Goal: Check status: Check status

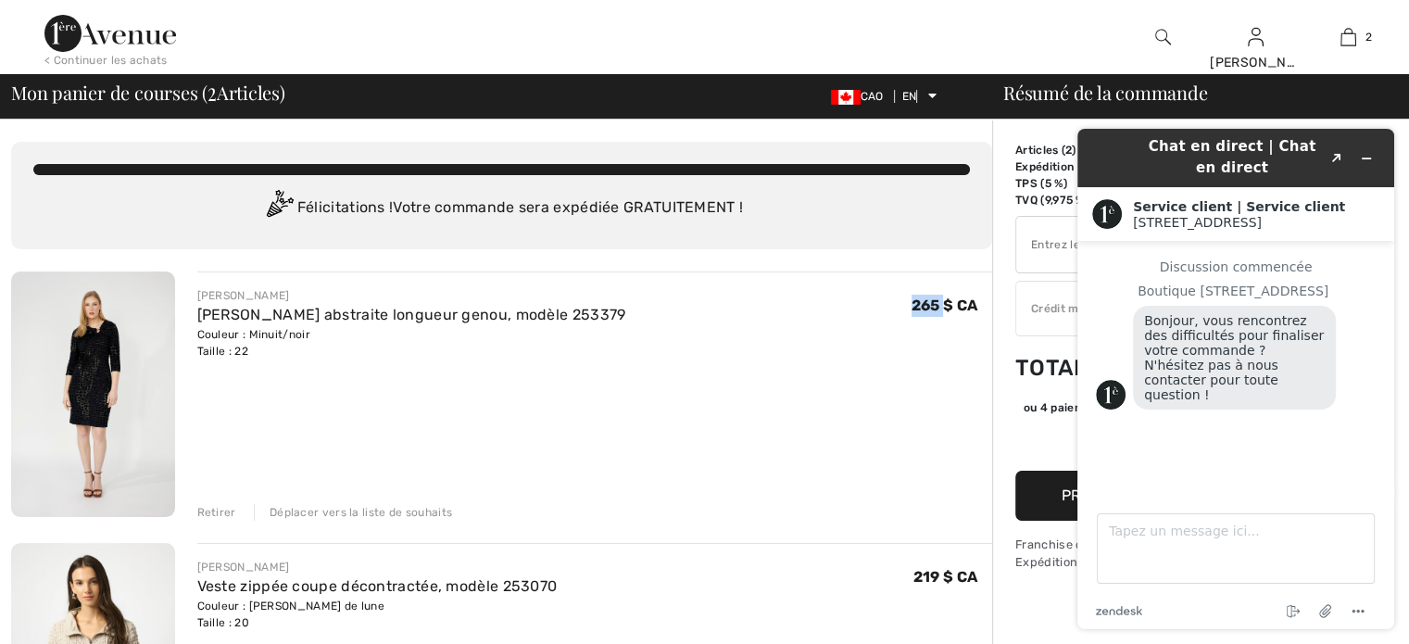
drag, startPoint x: 941, startPoint y: 372, endPoint x: 869, endPoint y: 386, distance: 73.6
click at [898, 387] on div "FRANK LYMAN Robe fourreau abstraite longueur genou, modèle 253379 Couleur : Min…" at bounding box center [595, 395] width 796 height 249
click at [1372, 152] on icon "Réduire le widget" at bounding box center [1366, 158] width 13 height 13
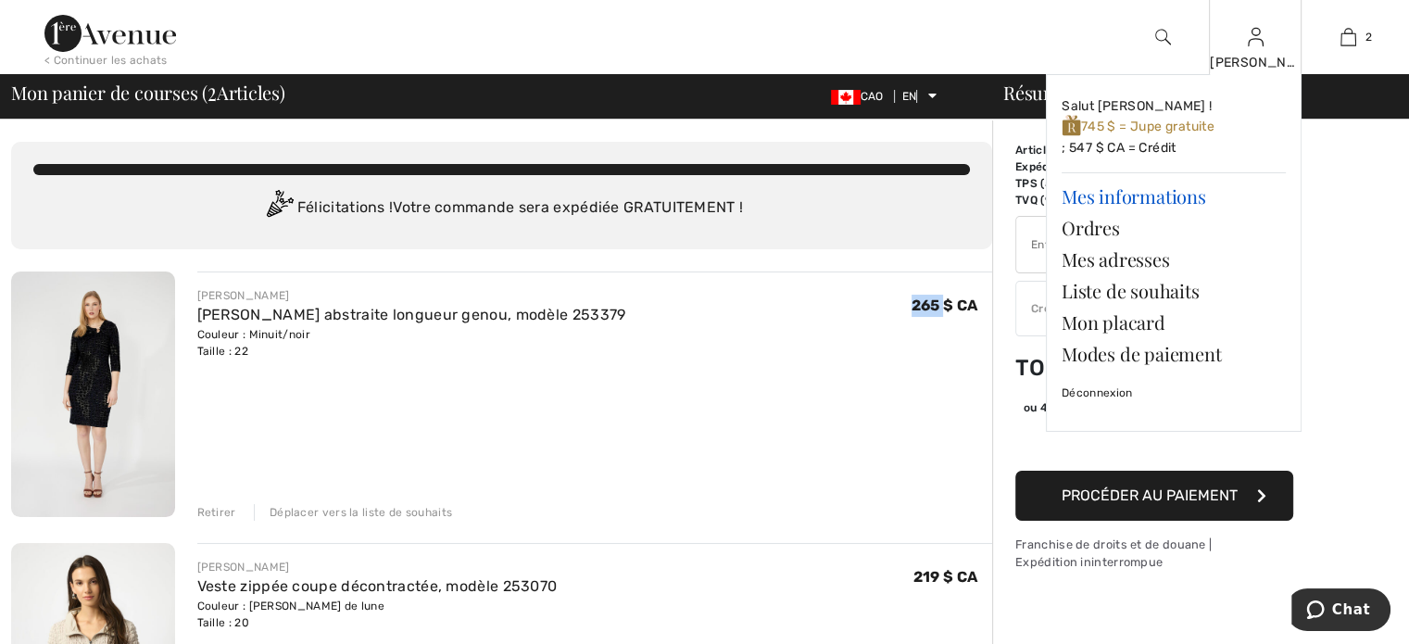
click at [1116, 192] on font "Mes informations" at bounding box center [1133, 195] width 144 height 25
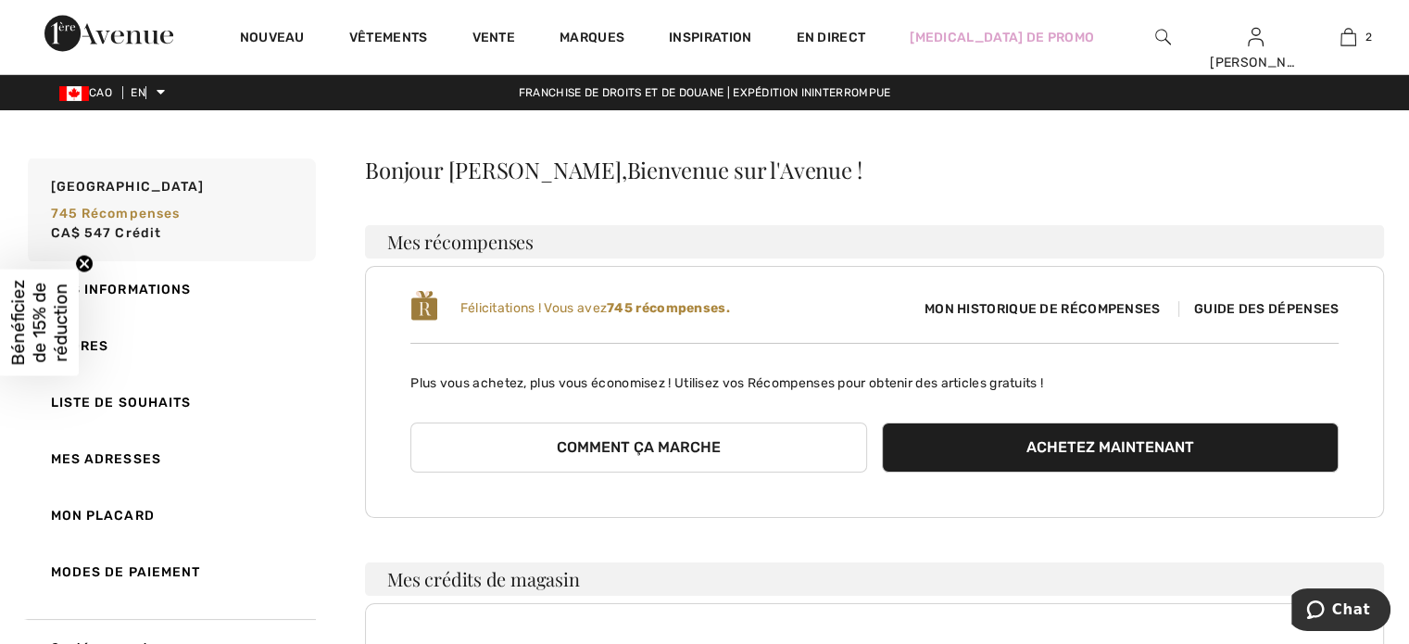
click at [1246, 302] on font "Guide des dépenses" at bounding box center [1266, 309] width 144 height 16
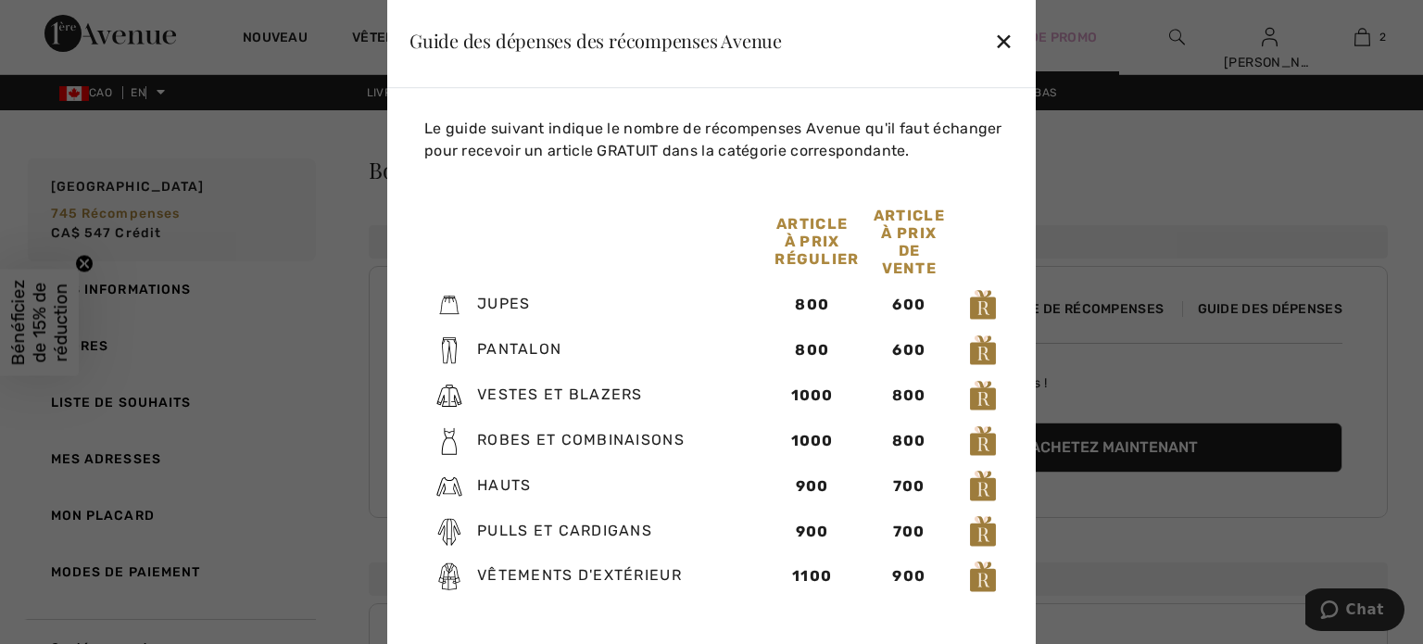
drag, startPoint x: 1004, startPoint y: 35, endPoint x: 1009, endPoint y: 51, distance: 16.7
click at [1008, 37] on font "✕" at bounding box center [1003, 42] width 19 height 27
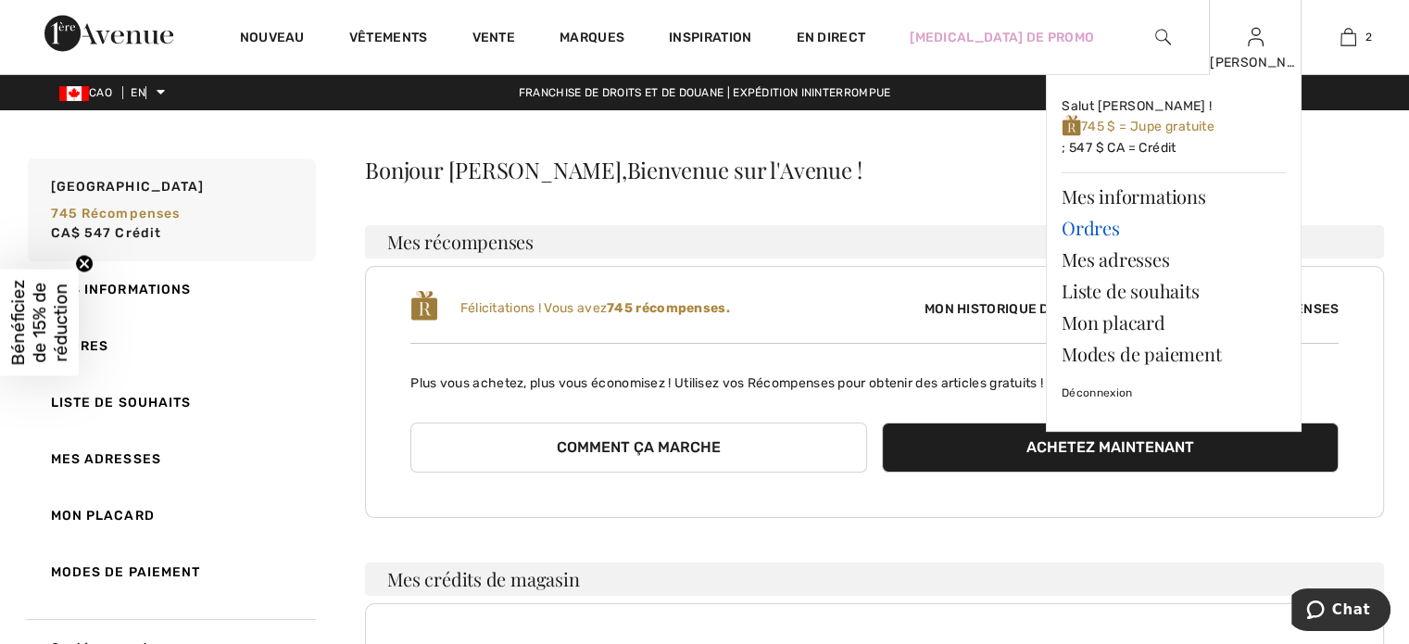
click at [1105, 231] on font "Ordres" at bounding box center [1090, 227] width 58 height 25
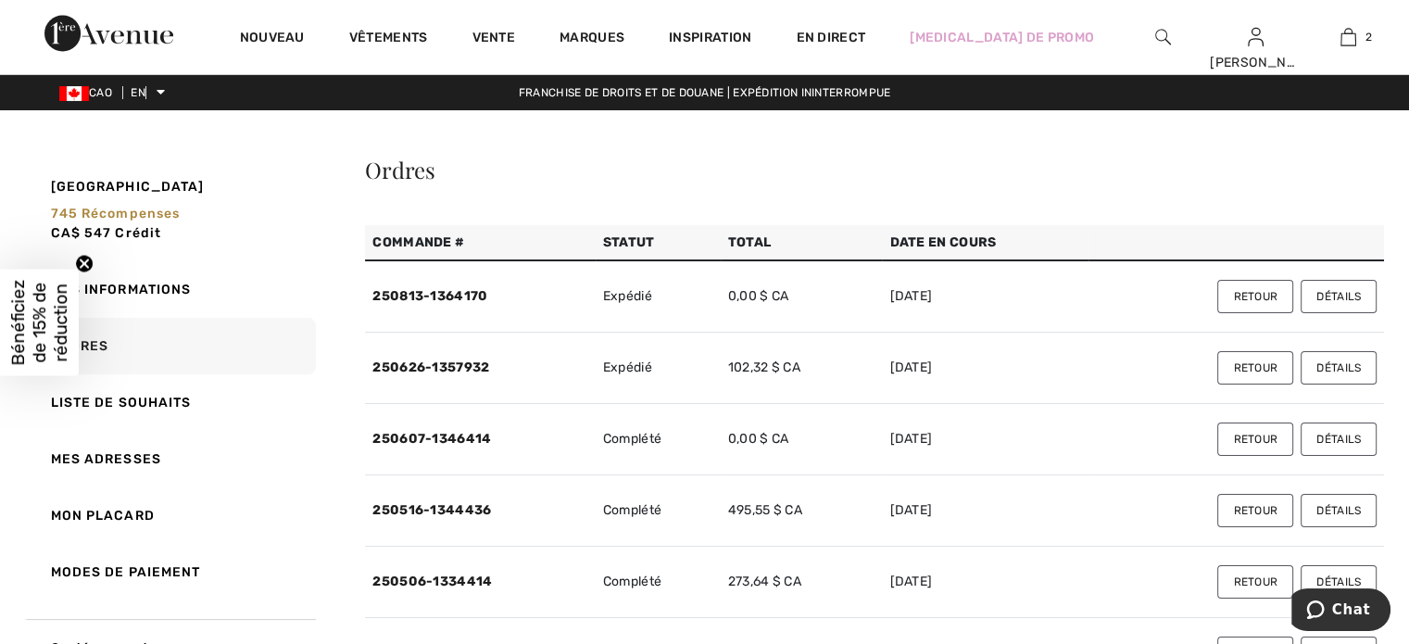
click at [1332, 292] on font "Détails" at bounding box center [1338, 296] width 44 height 13
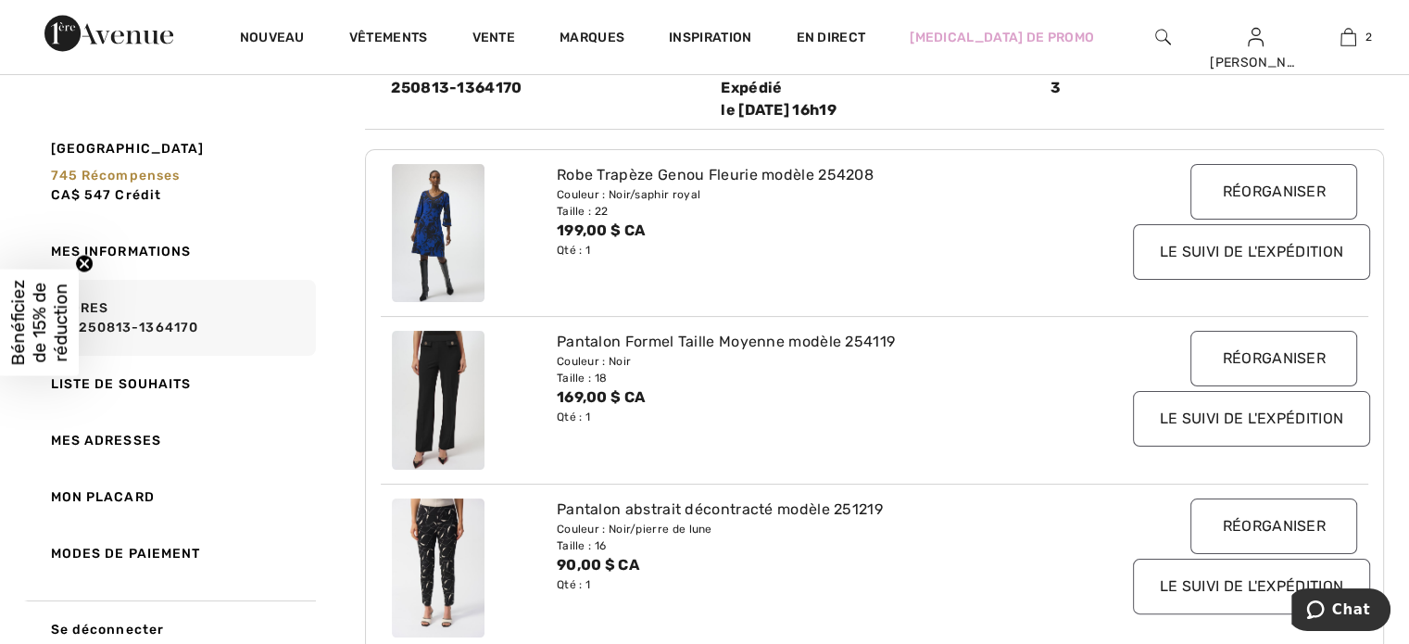
scroll to position [278, 0]
click at [81, 260] on circle "Fermer le teaser" at bounding box center [85, 264] width 18 height 18
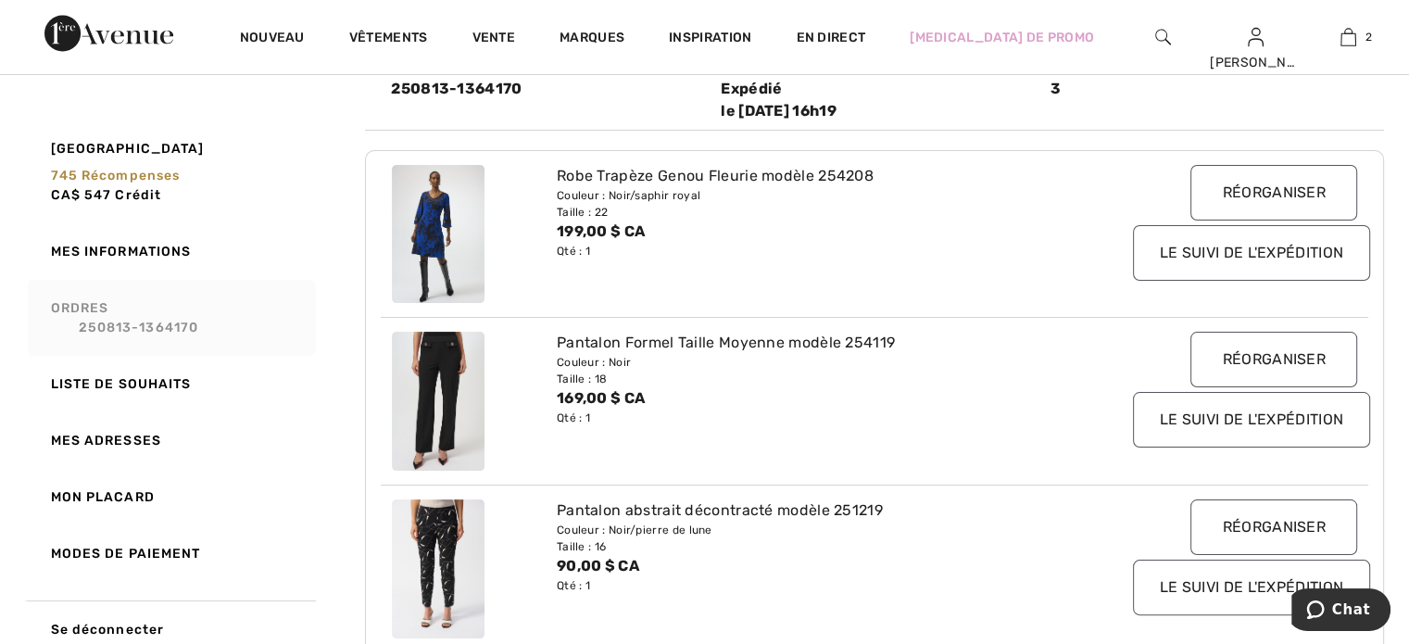
click at [112, 307] on link "Ordres 250813-1364170" at bounding box center [170, 318] width 292 height 76
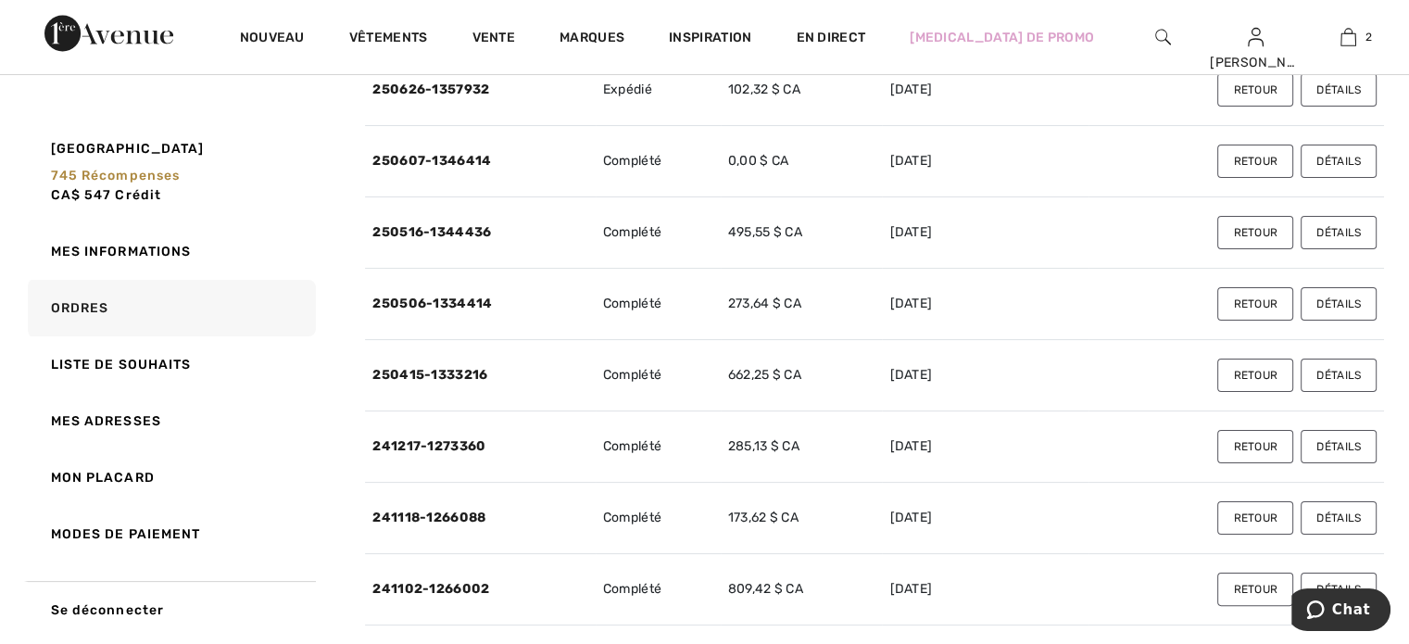
click at [1335, 295] on button "Détails" at bounding box center [1338, 303] width 76 height 33
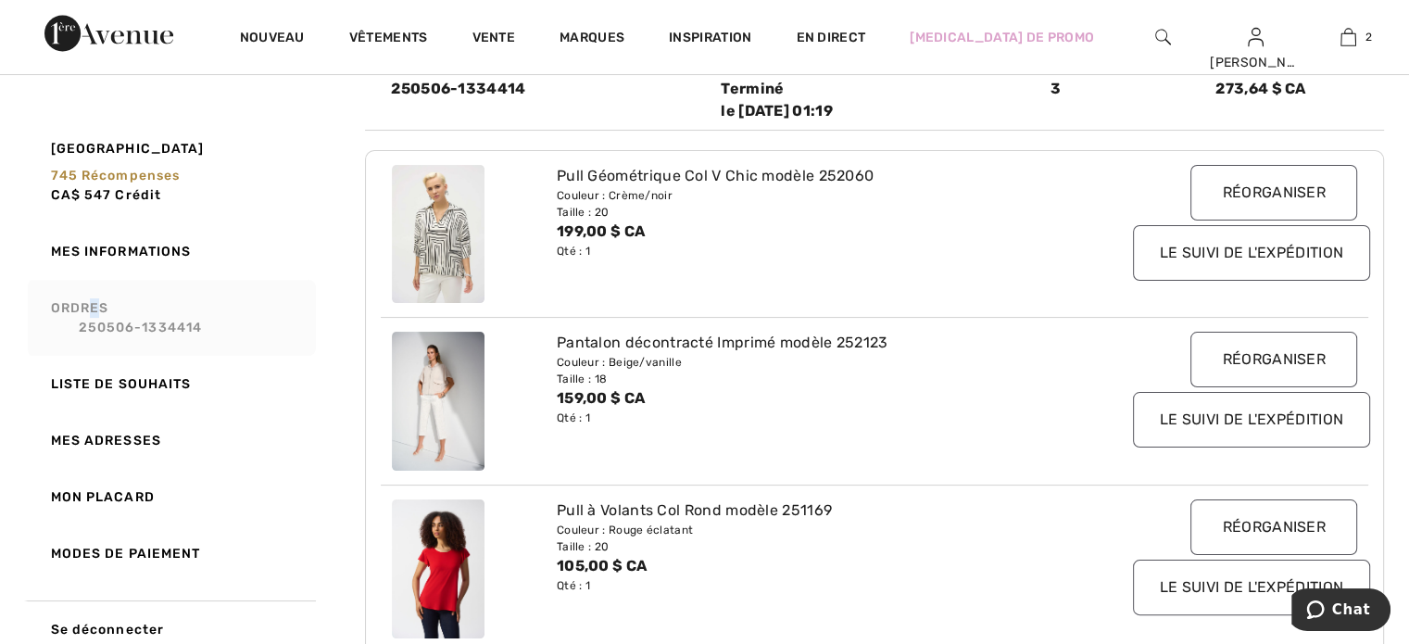
click at [99, 308] on font "Ordres" at bounding box center [80, 308] width 58 height 16
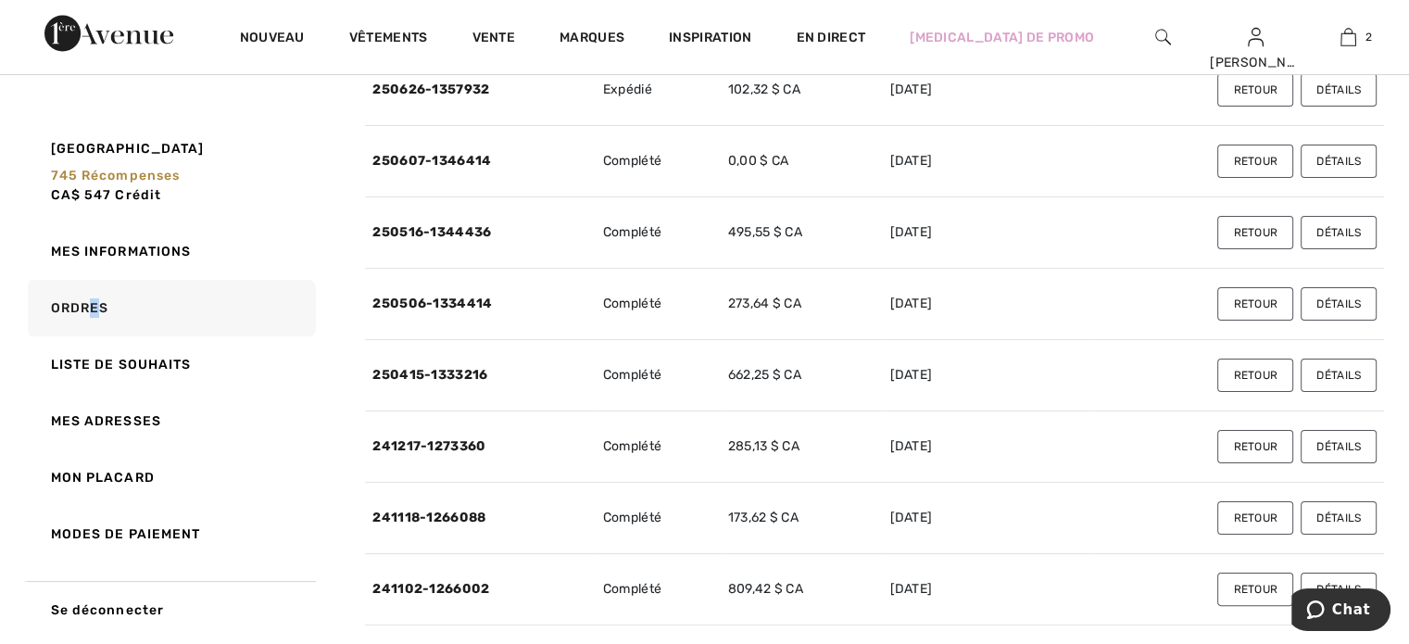
click at [1341, 370] on font "Détails" at bounding box center [1338, 375] width 44 height 13
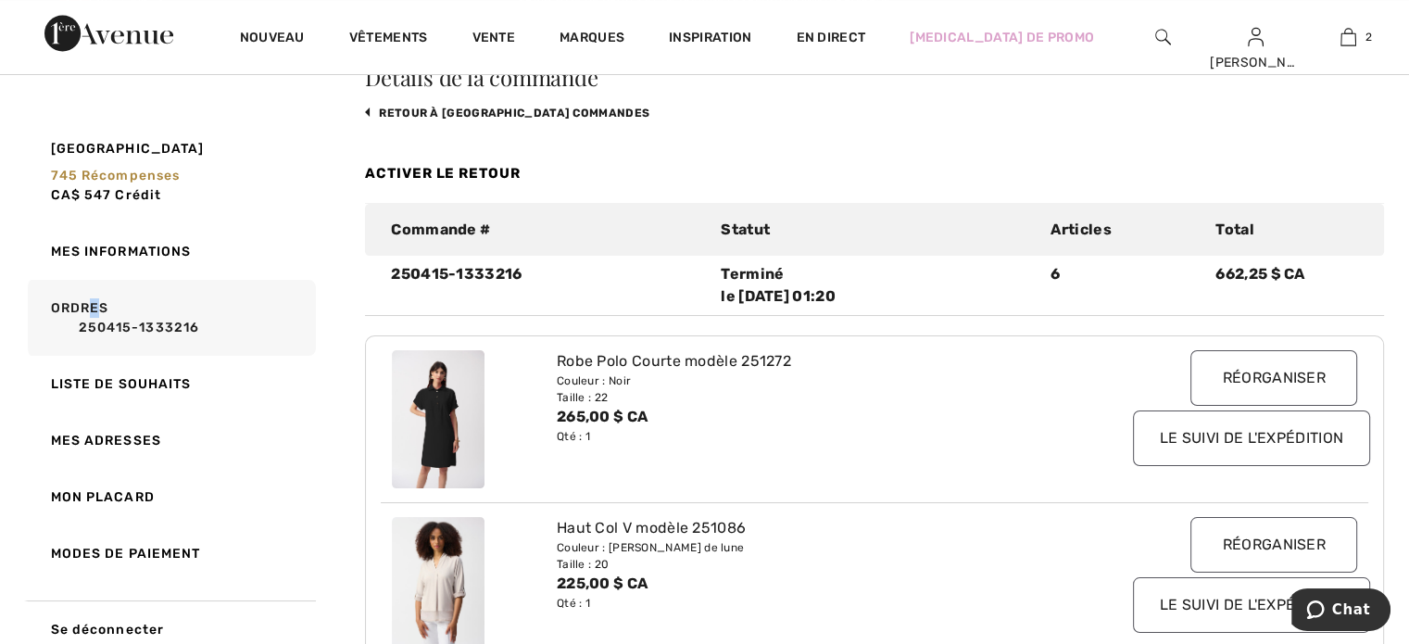
scroll to position [0, 0]
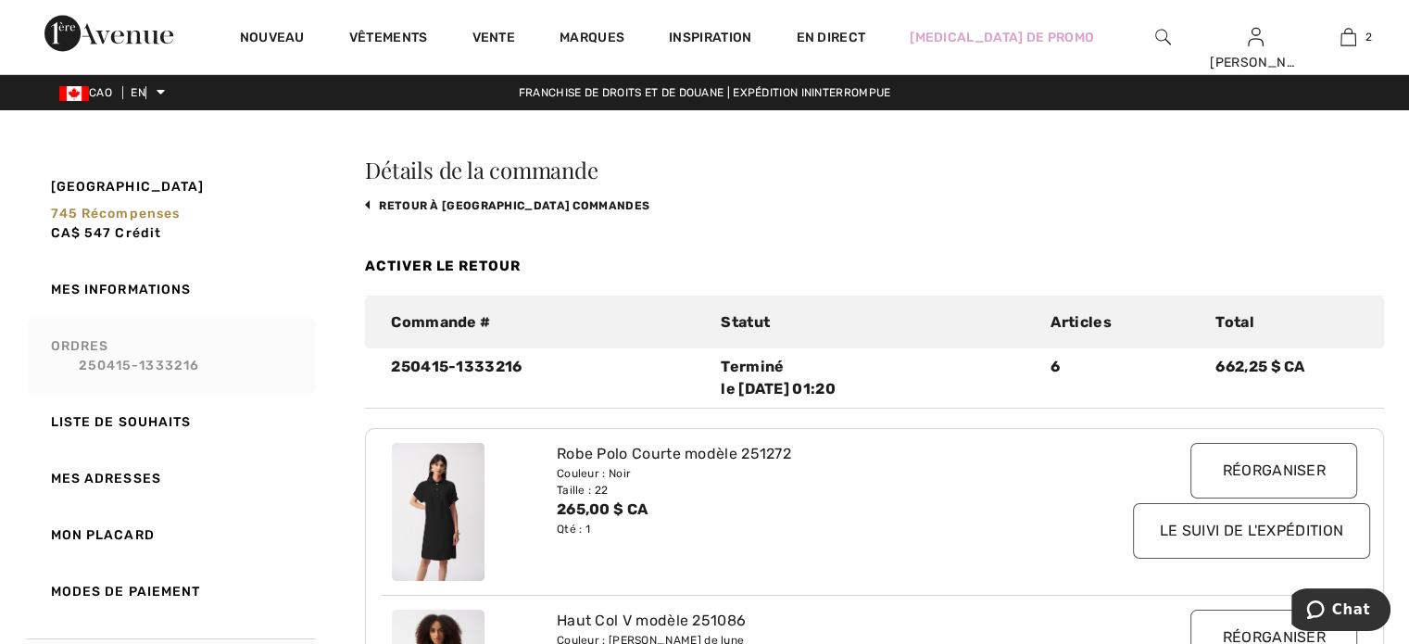
click at [118, 354] on link "Ordres 250415-1333216" at bounding box center [170, 356] width 292 height 76
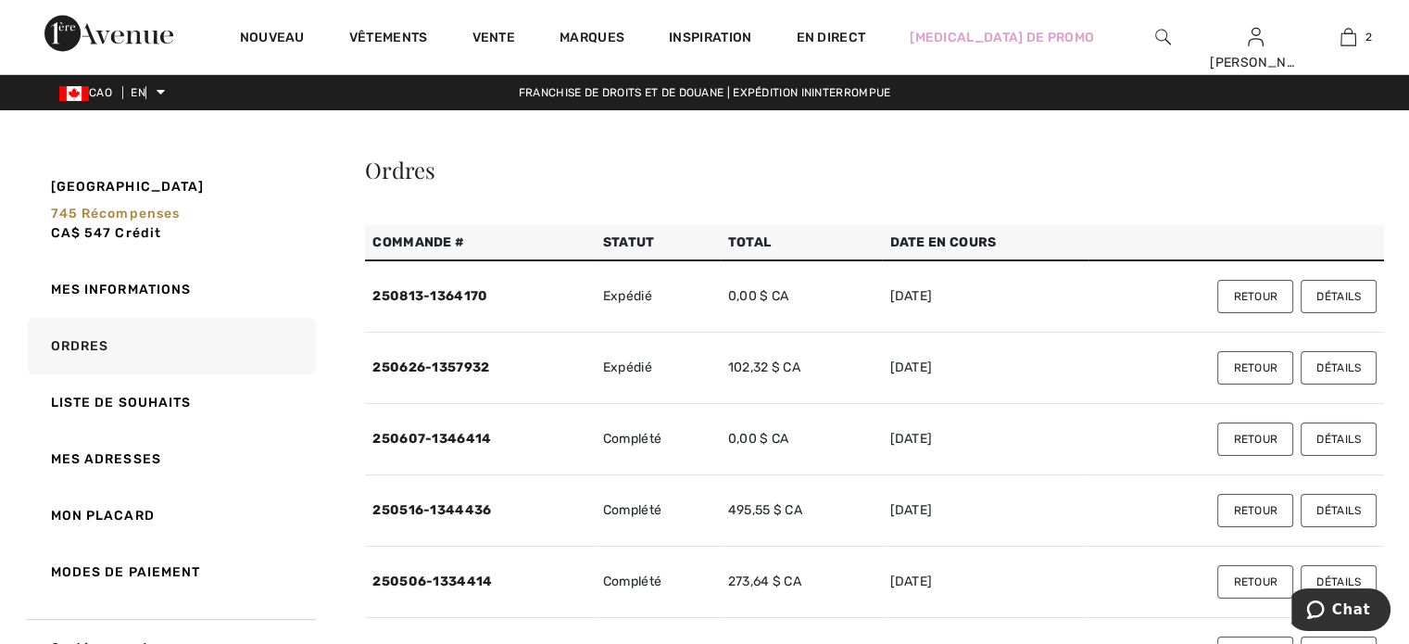
click at [1330, 500] on button "Détails" at bounding box center [1338, 510] width 76 height 33
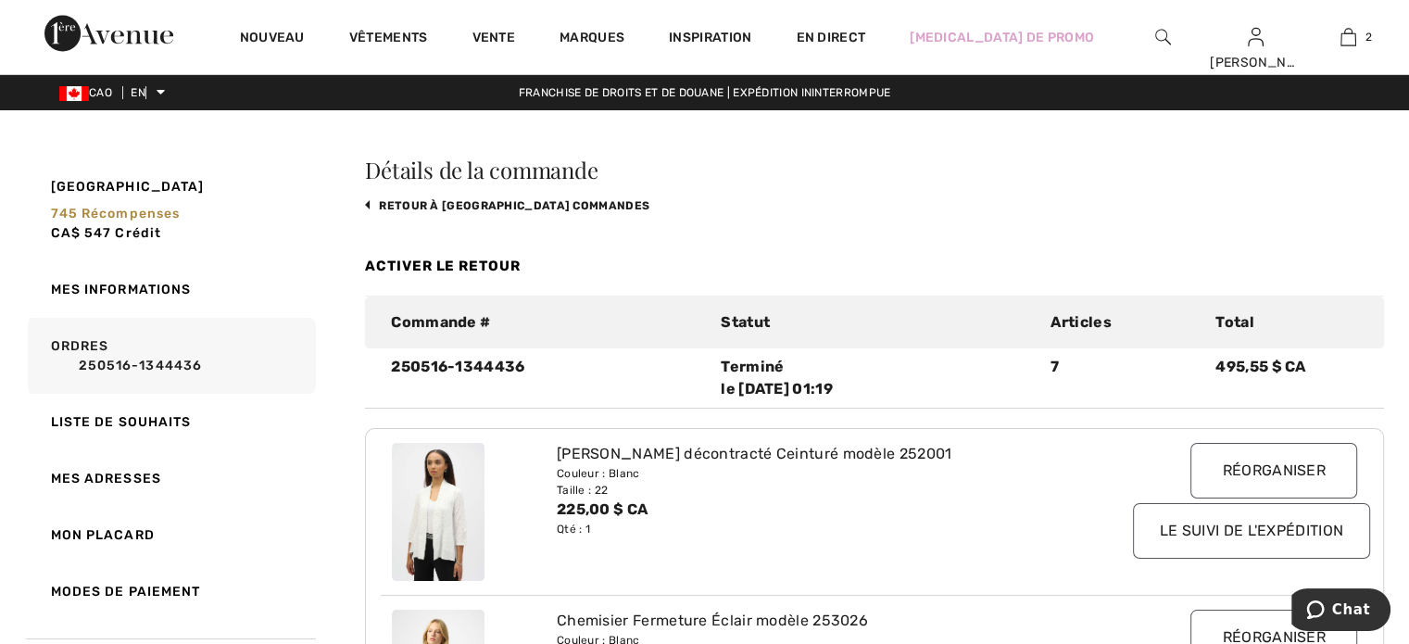
click at [167, 358] on link "250516-1344436" at bounding box center [180, 365] width 259 height 19
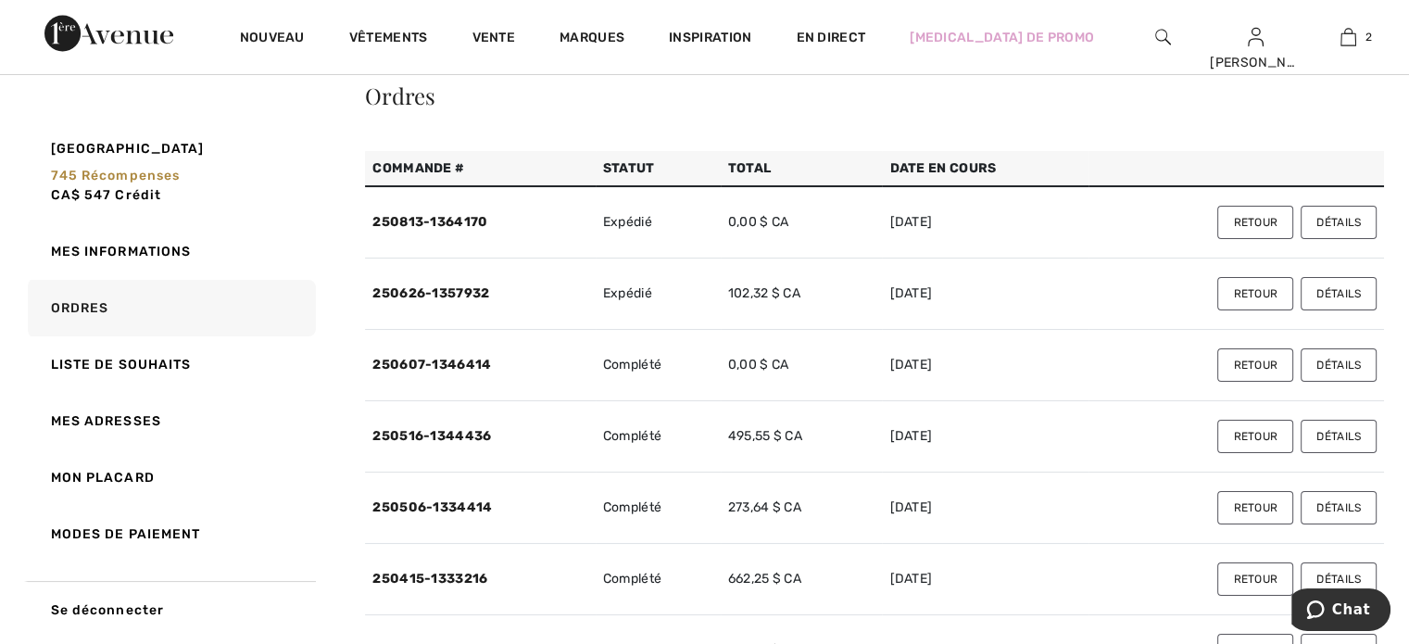
scroll to position [185, 0]
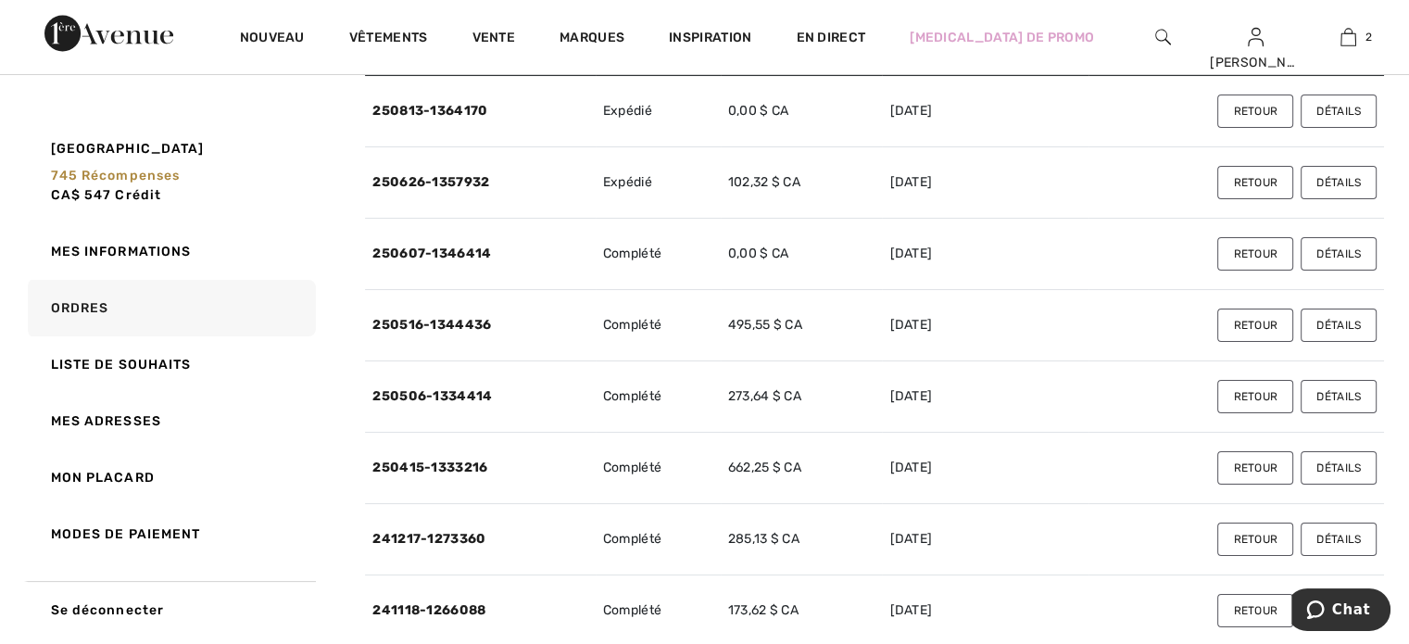
click at [1347, 461] on font "Détails" at bounding box center [1338, 467] width 44 height 13
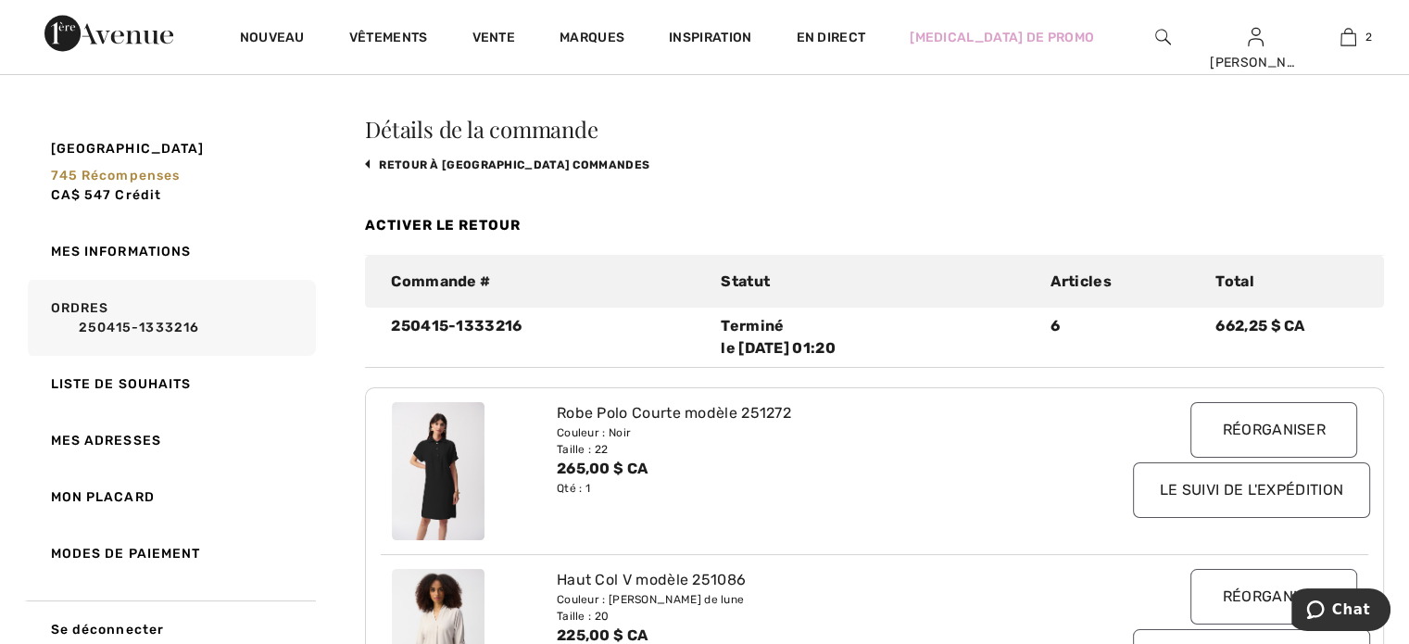
scroll to position [0, 0]
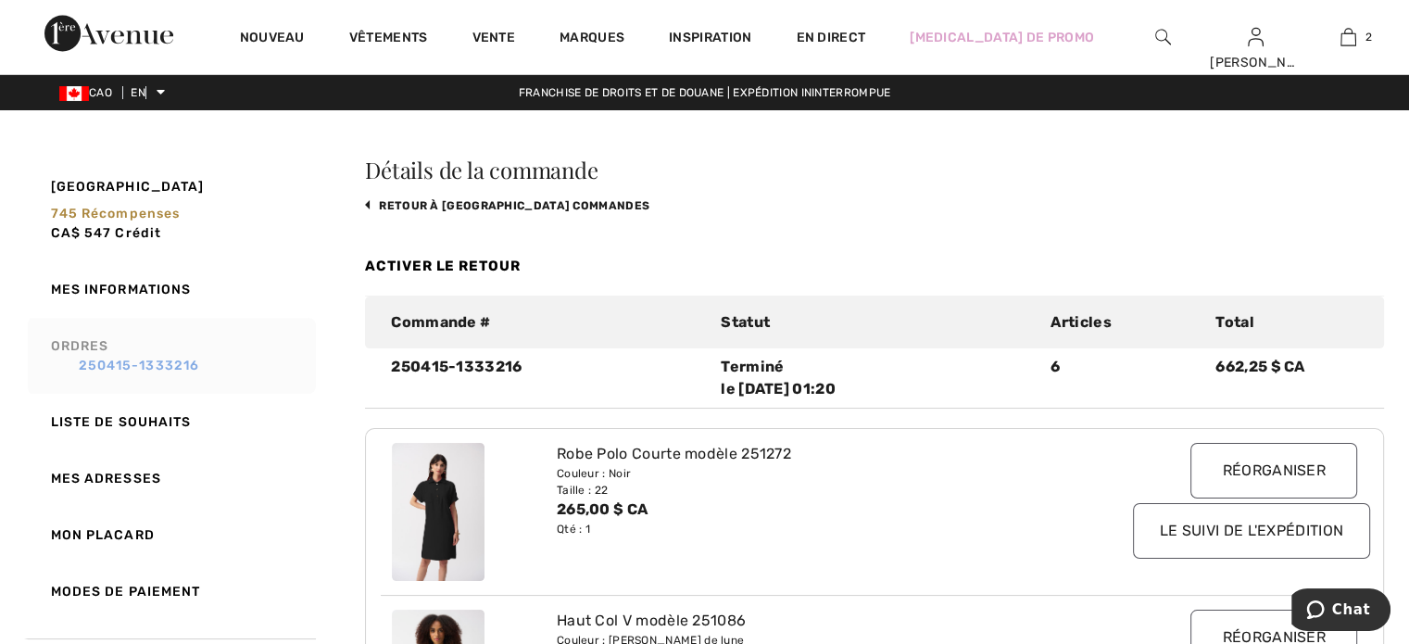
click at [129, 360] on font "250415-1333216" at bounding box center [139, 365] width 121 height 16
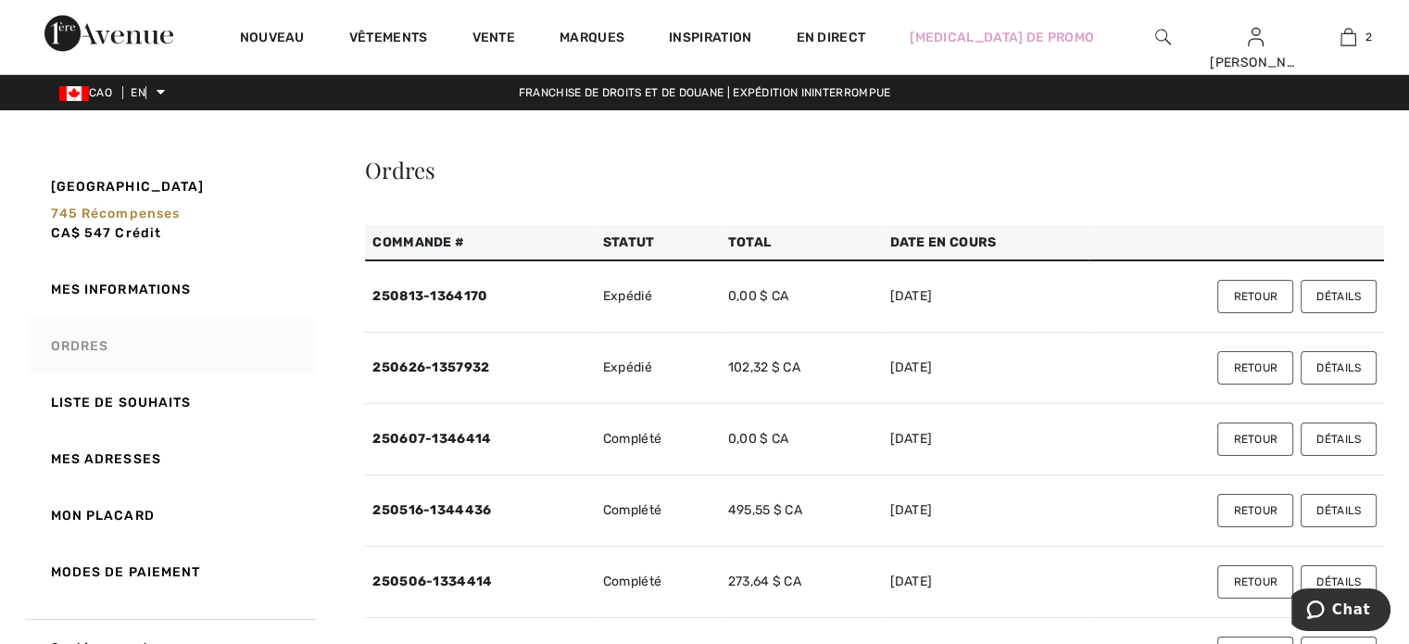
click at [1318, 288] on button "Détails" at bounding box center [1338, 296] width 76 height 33
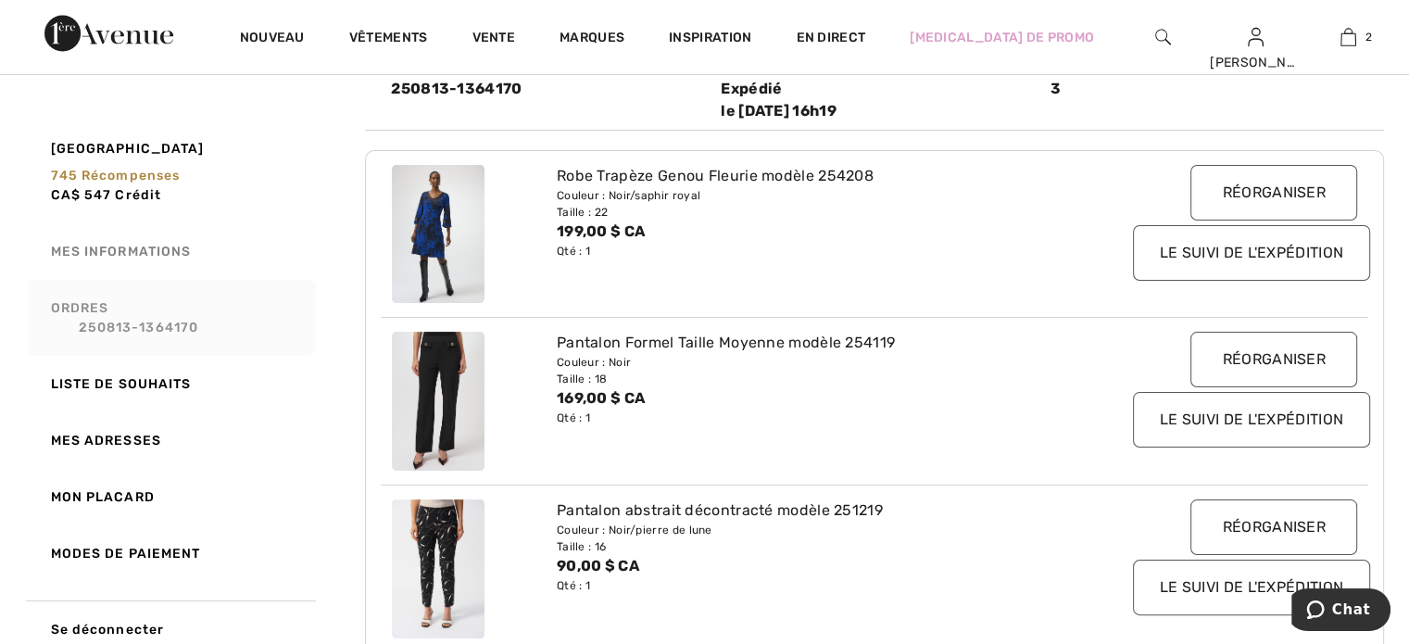
scroll to position [370, 0]
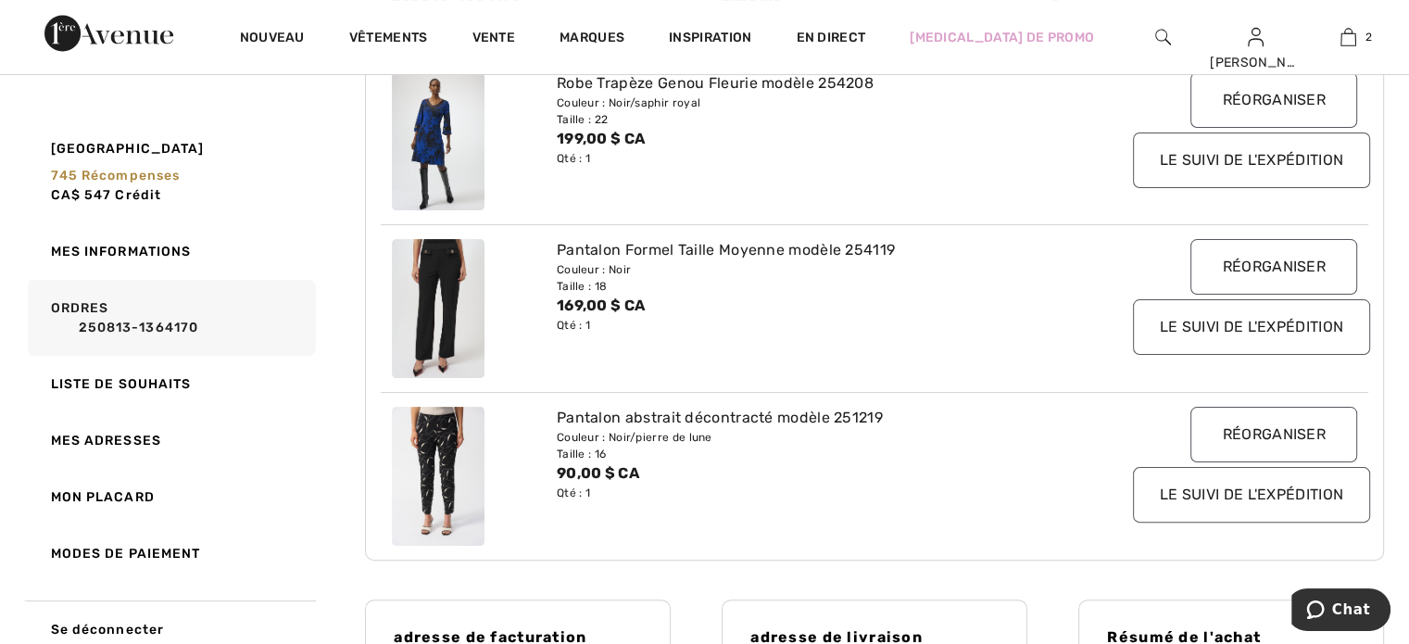
click at [119, 317] on link "Ordres 250813-1364170" at bounding box center [170, 318] width 292 height 76
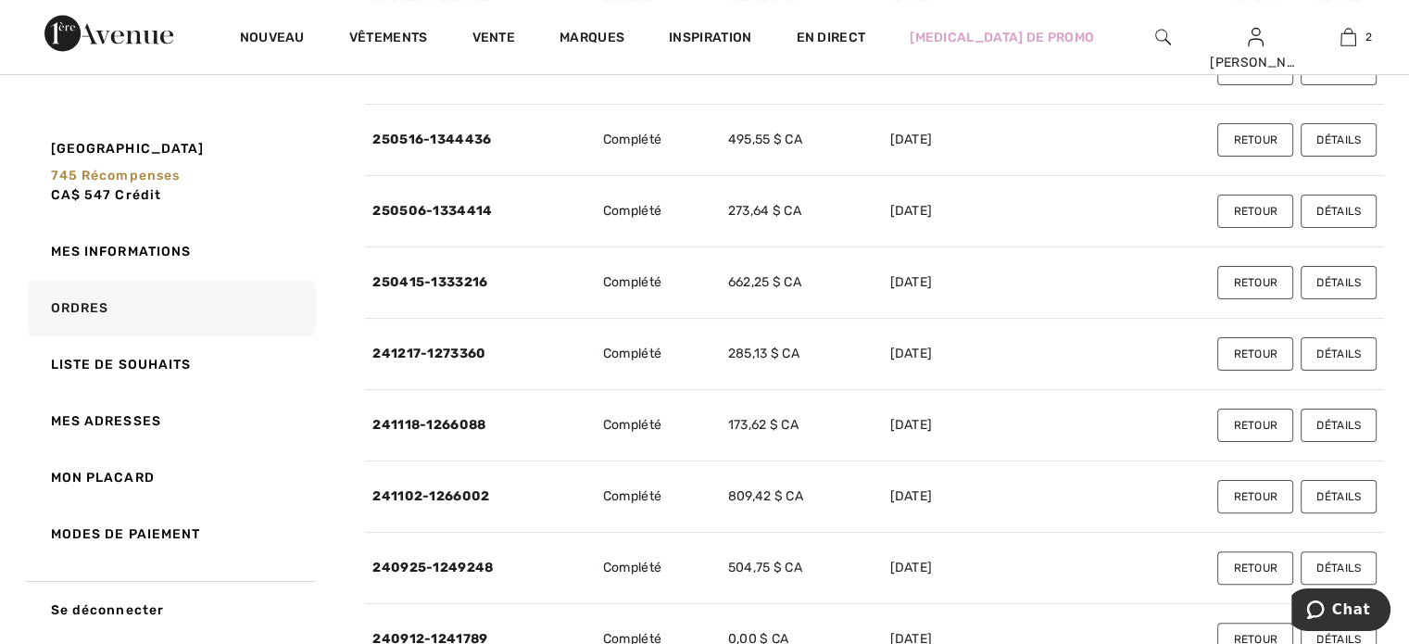
click at [1330, 207] on font "Détails" at bounding box center [1338, 211] width 44 height 13
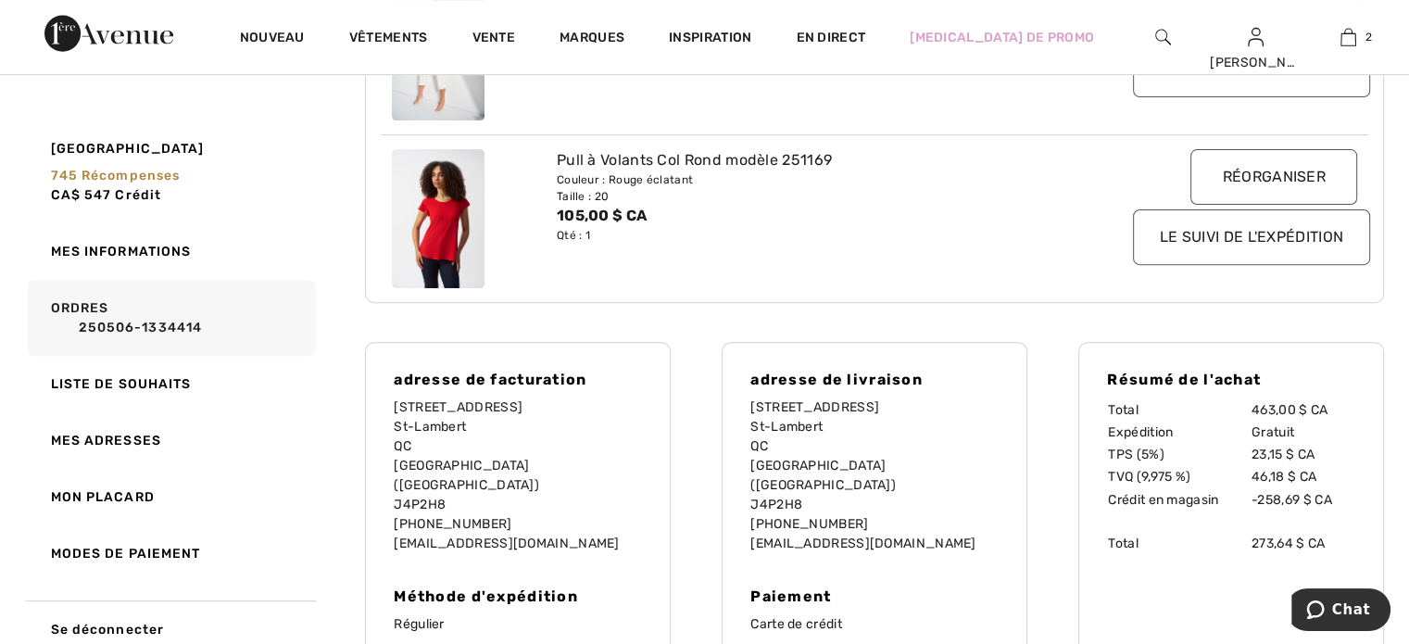
scroll to position [648, 0]
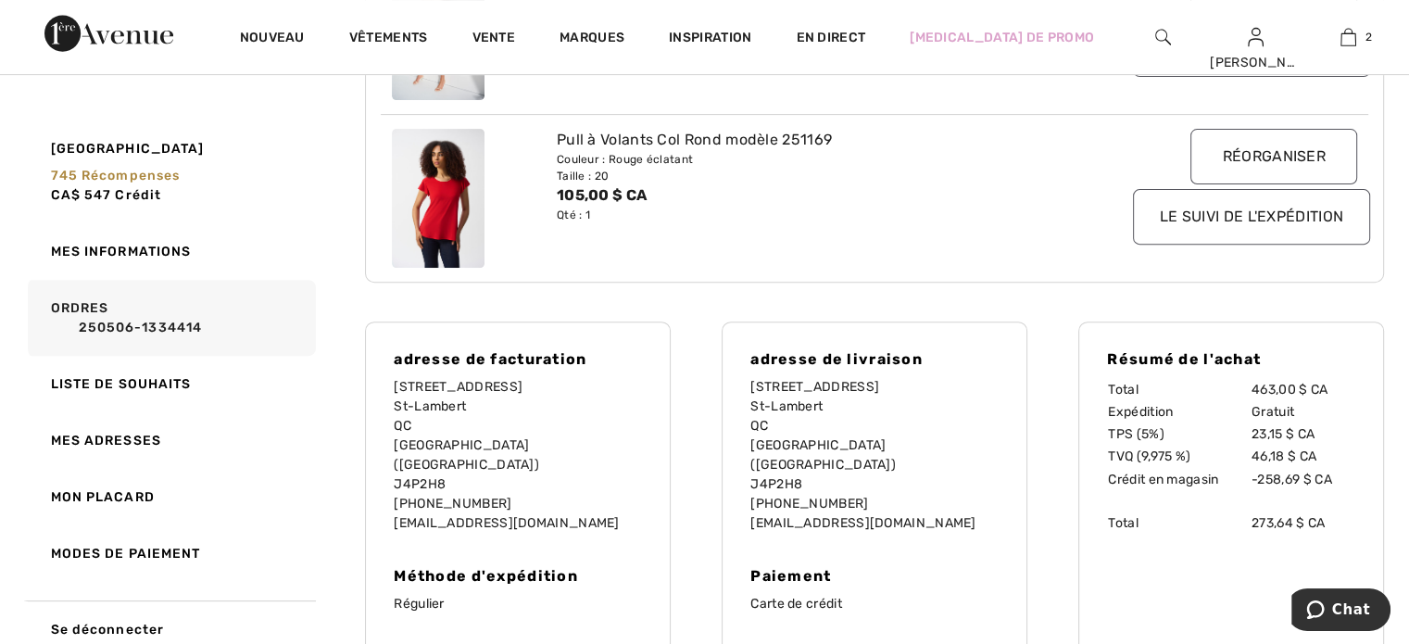
click at [131, 324] on font "250506-1334414" at bounding box center [141, 328] width 124 height 16
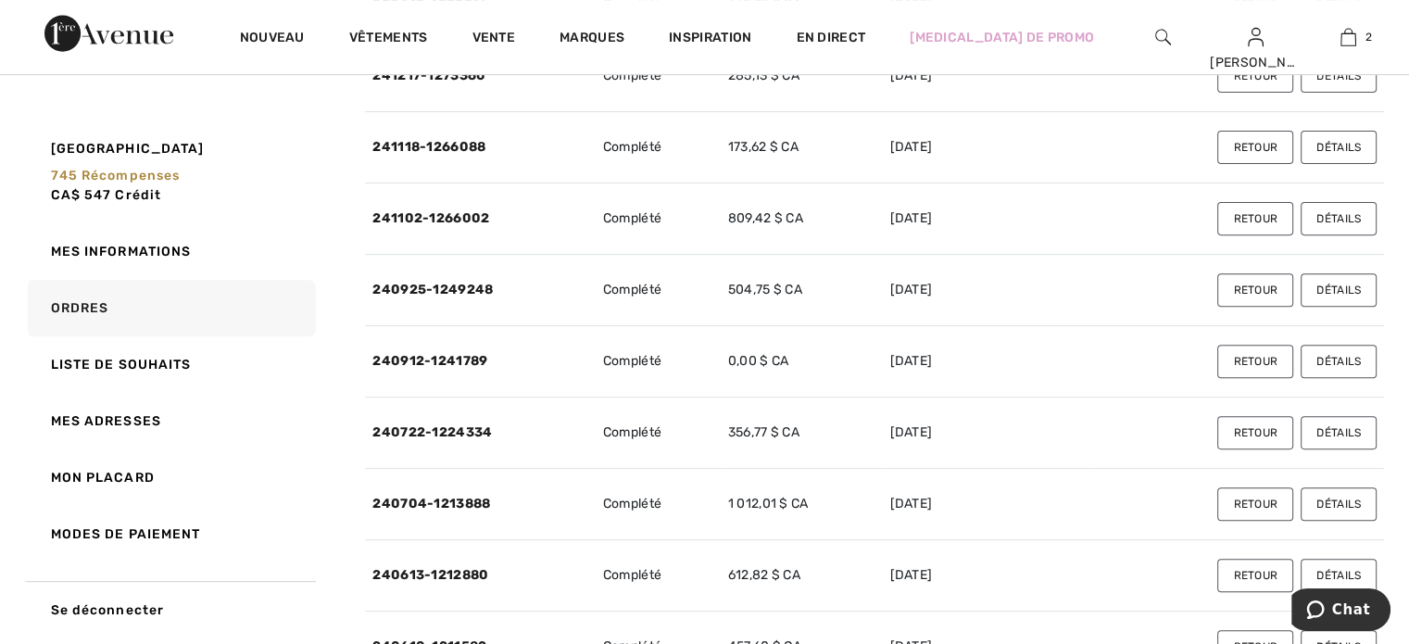
click at [1339, 283] on font "Détails" at bounding box center [1338, 289] width 44 height 13
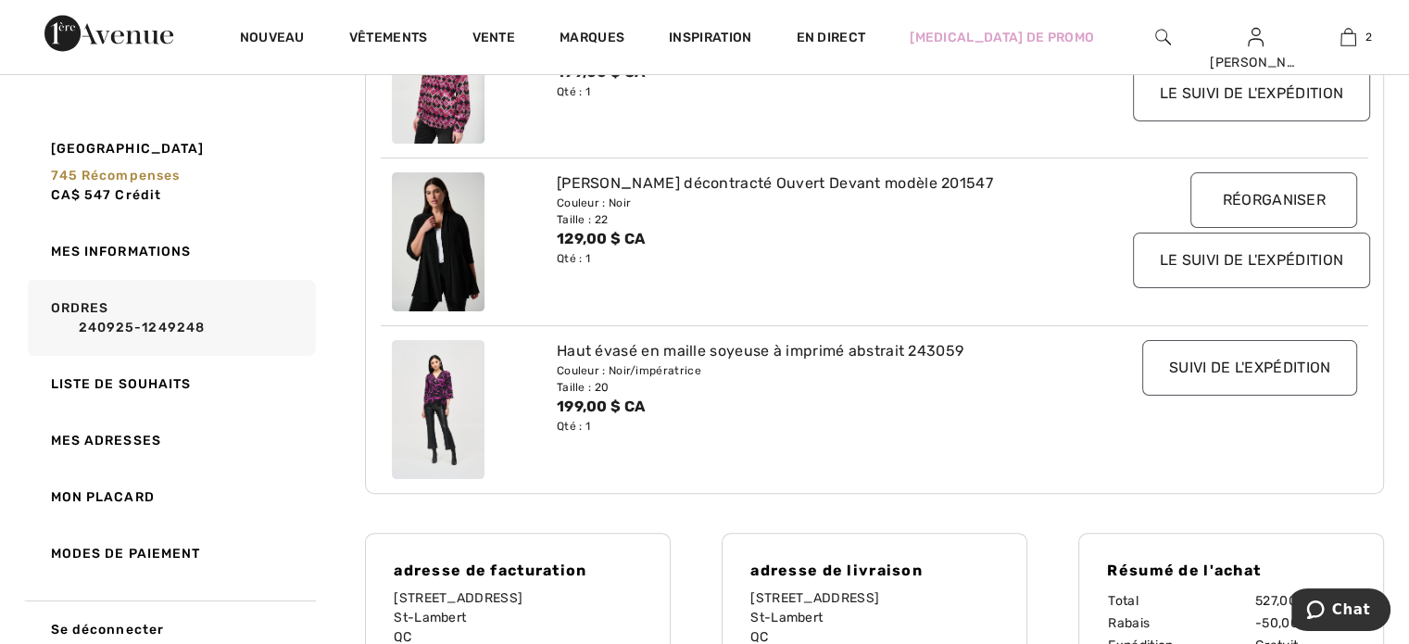
scroll to position [463, 0]
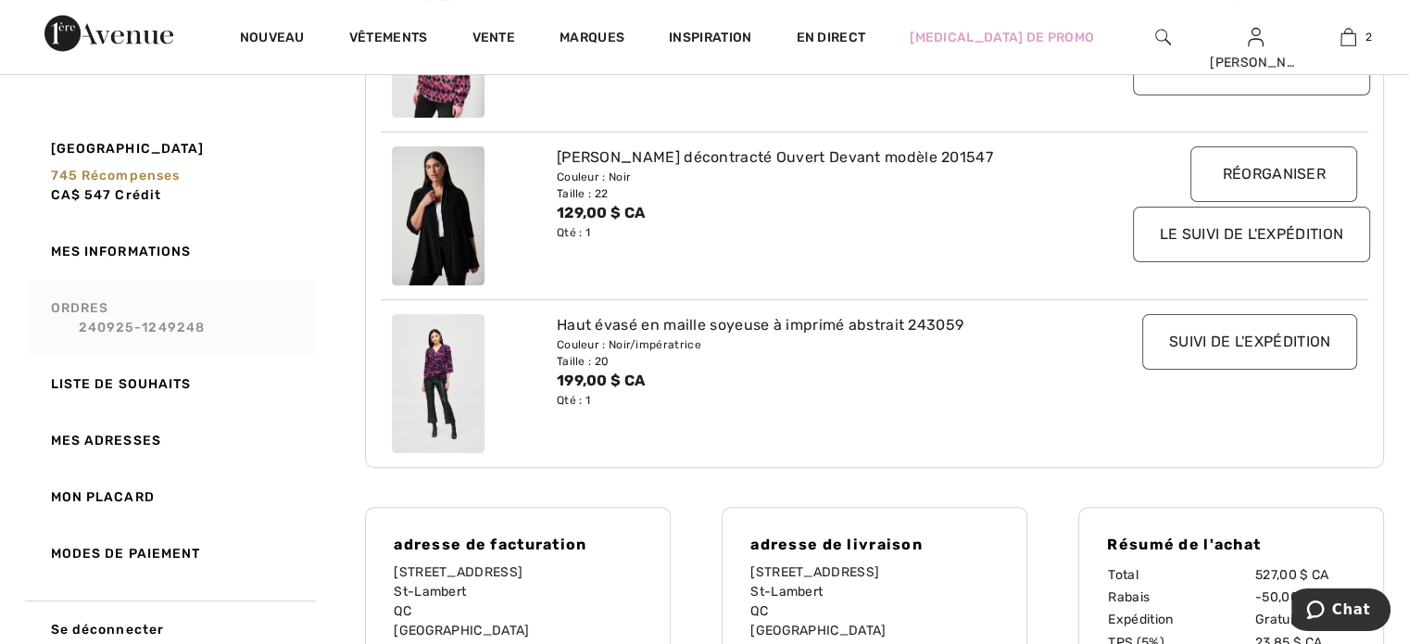
click at [112, 316] on link "Ordres 240925-1249248" at bounding box center [170, 318] width 292 height 76
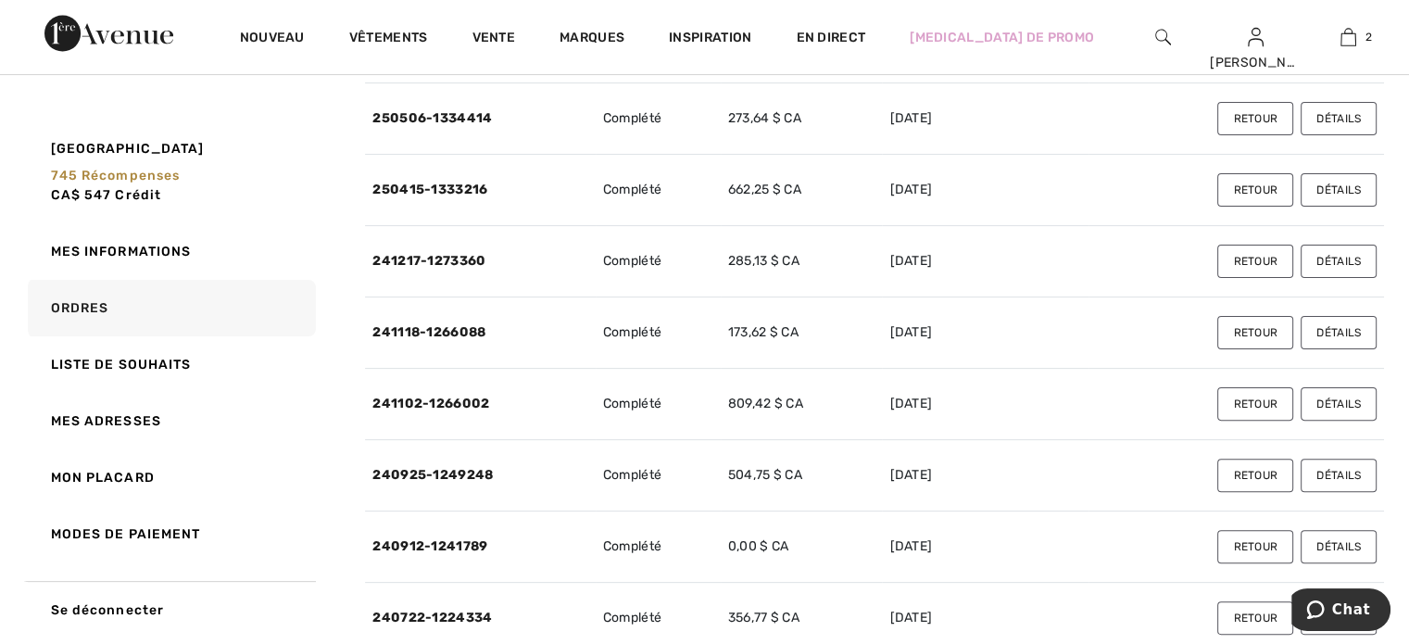
click at [1328, 329] on font "Détails" at bounding box center [1338, 332] width 44 height 13
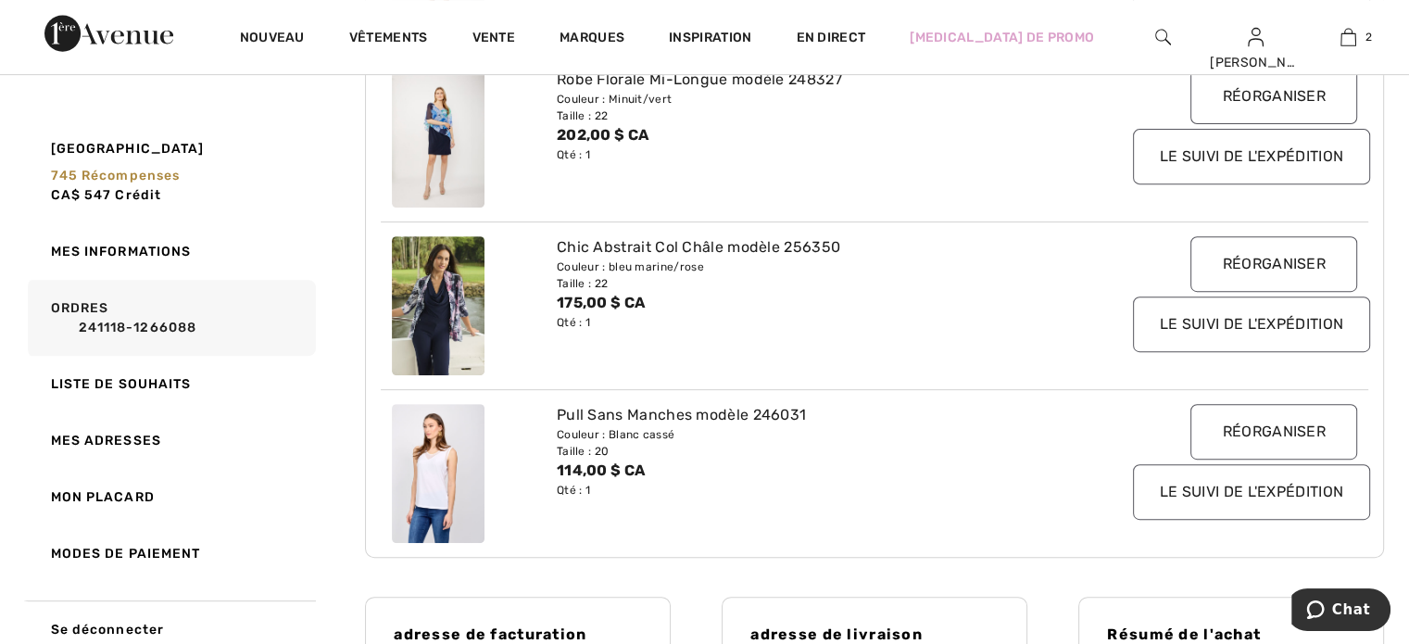
scroll to position [741, 0]
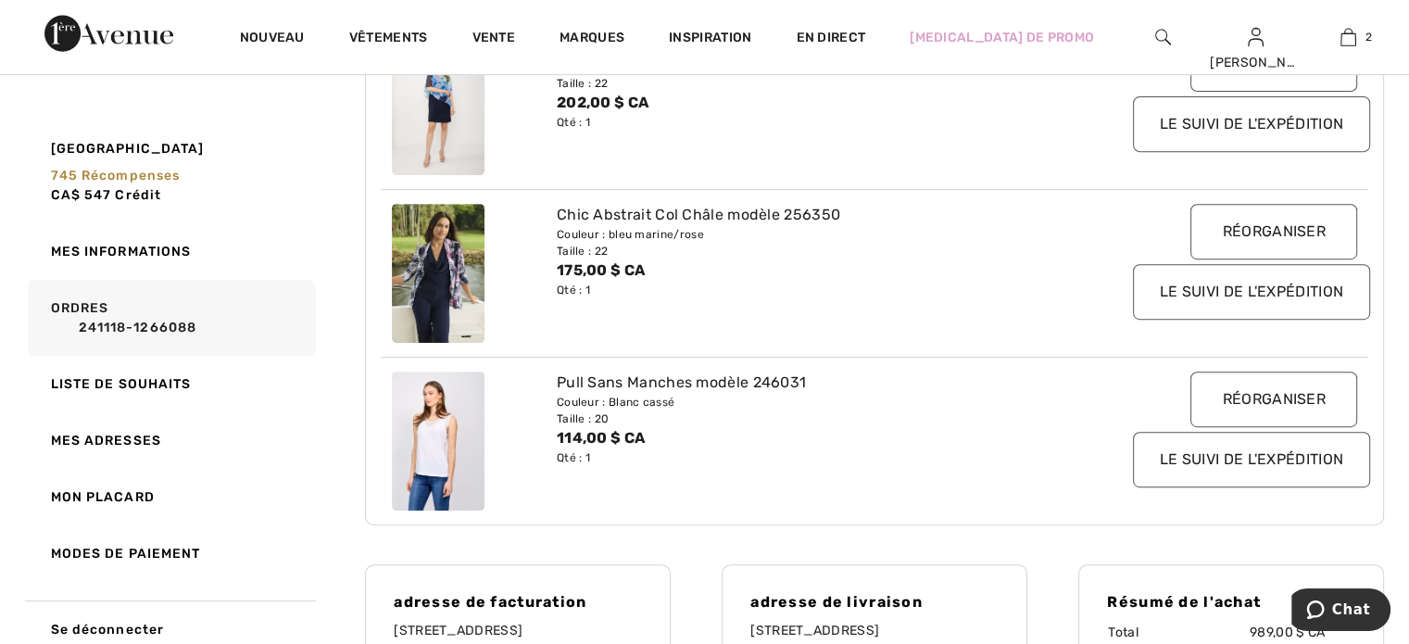
click at [95, 315] on link "Ordres 241118-1266088" at bounding box center [170, 318] width 292 height 76
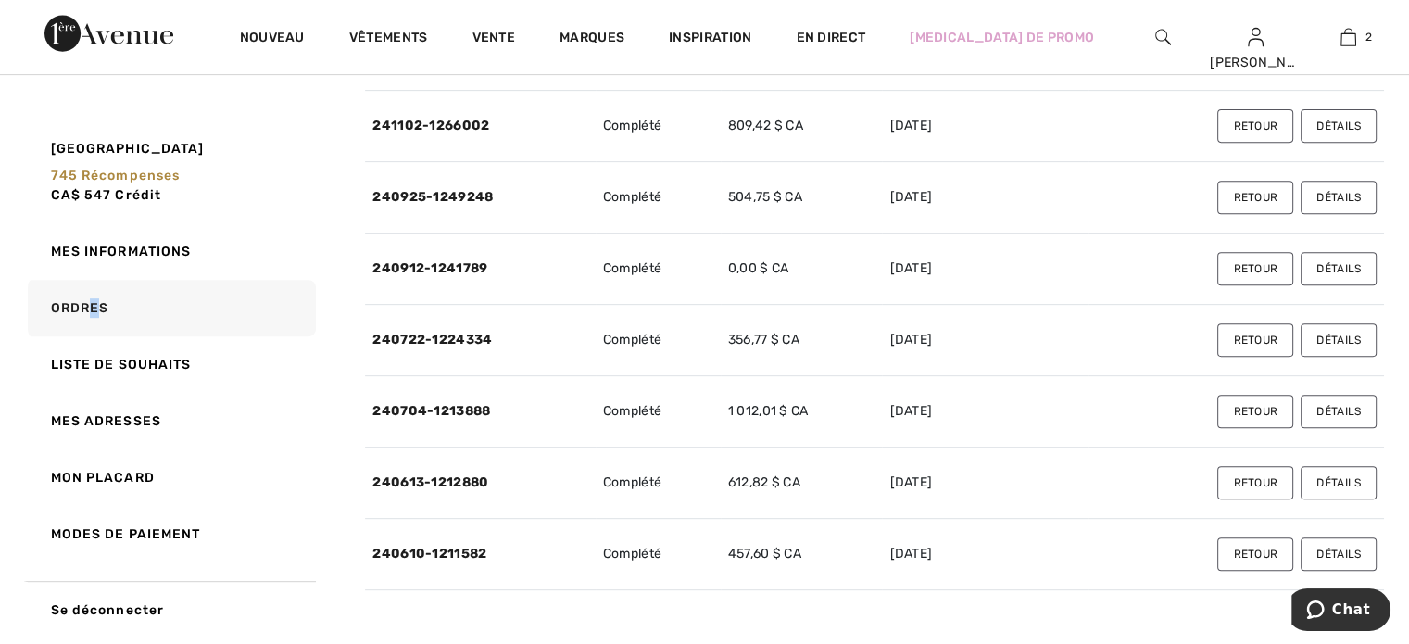
click at [1331, 330] on button "Détails" at bounding box center [1338, 339] width 76 height 33
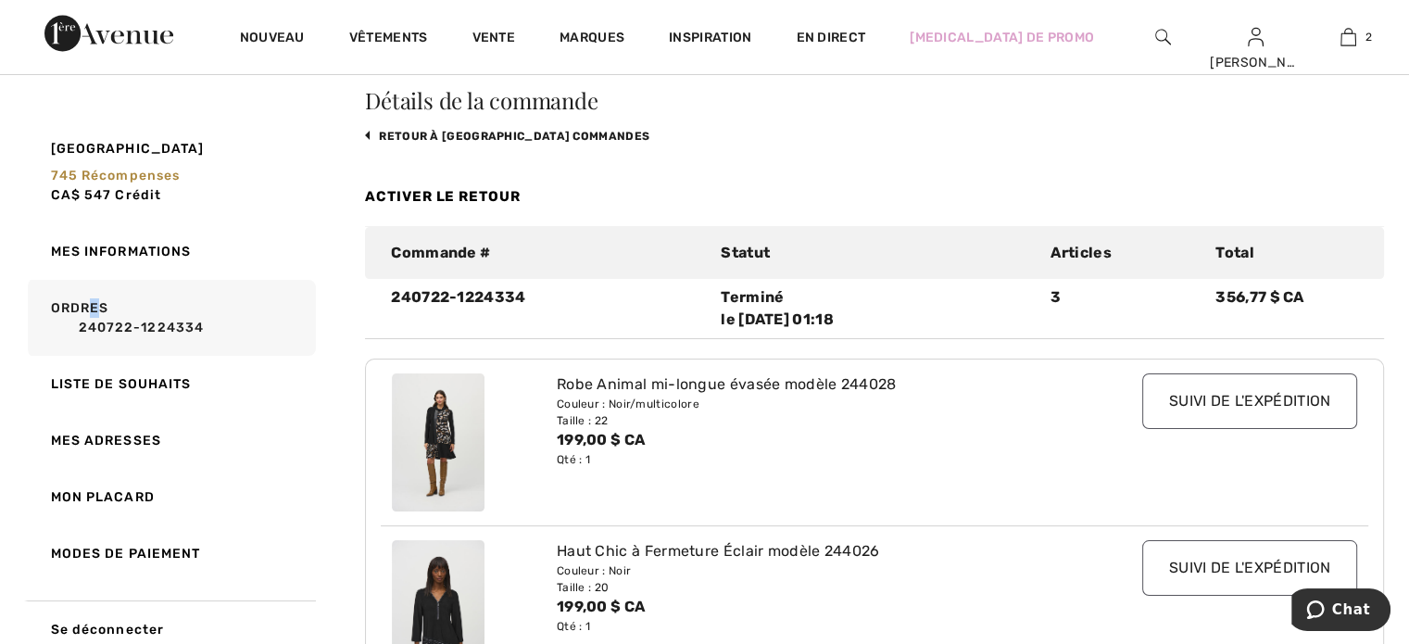
scroll to position [0, 0]
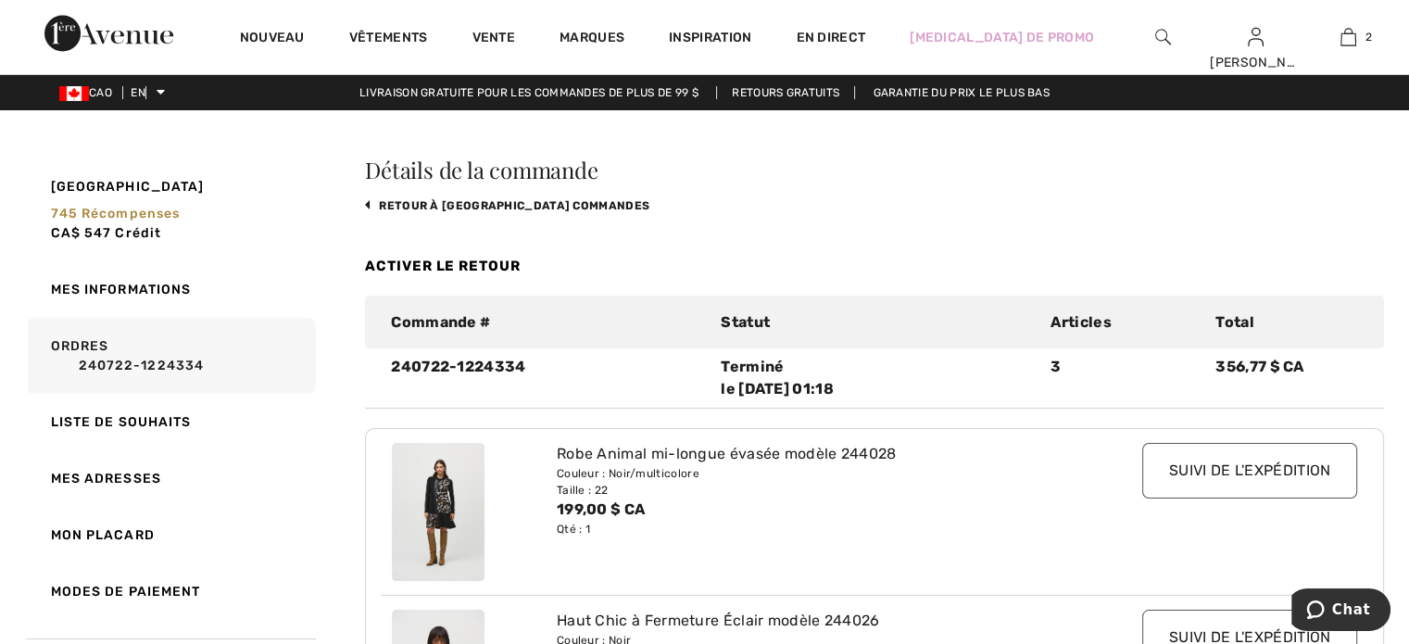
click at [121, 352] on link "Ordres 240722-1224334" at bounding box center [170, 356] width 292 height 76
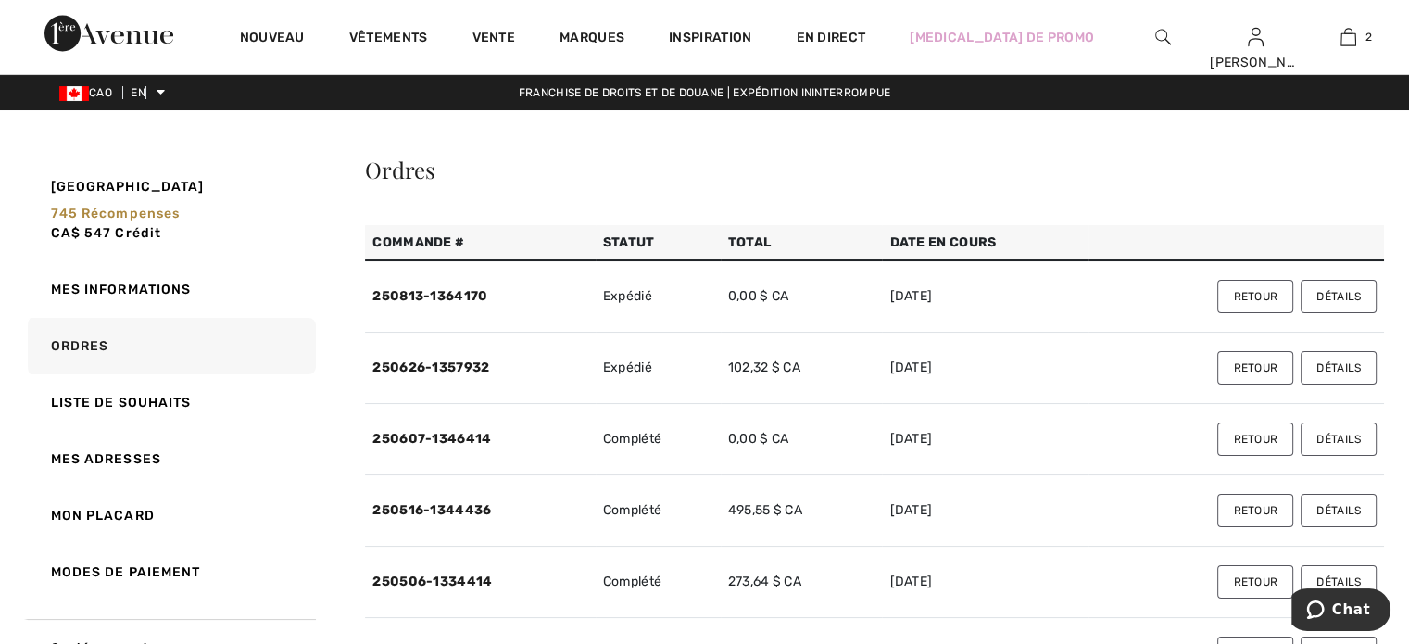
click at [1348, 287] on button "Détails" at bounding box center [1338, 296] width 76 height 33
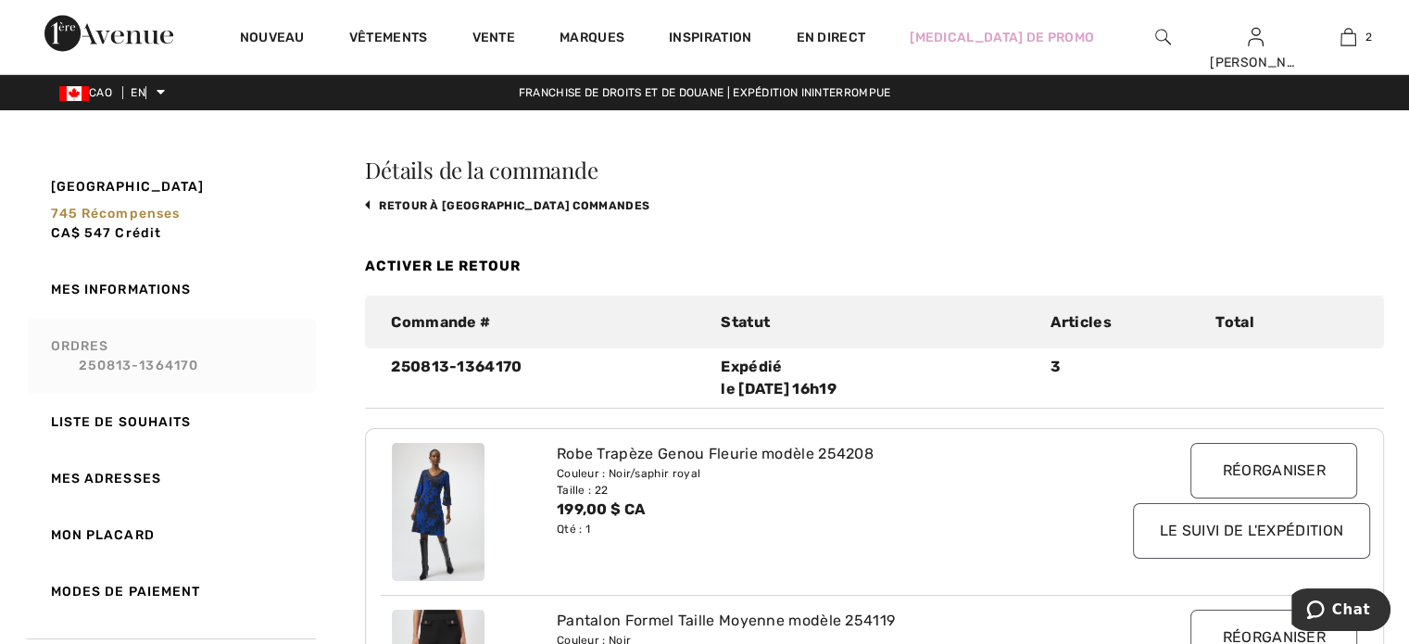
click at [103, 351] on font "Ordres" at bounding box center [80, 346] width 58 height 16
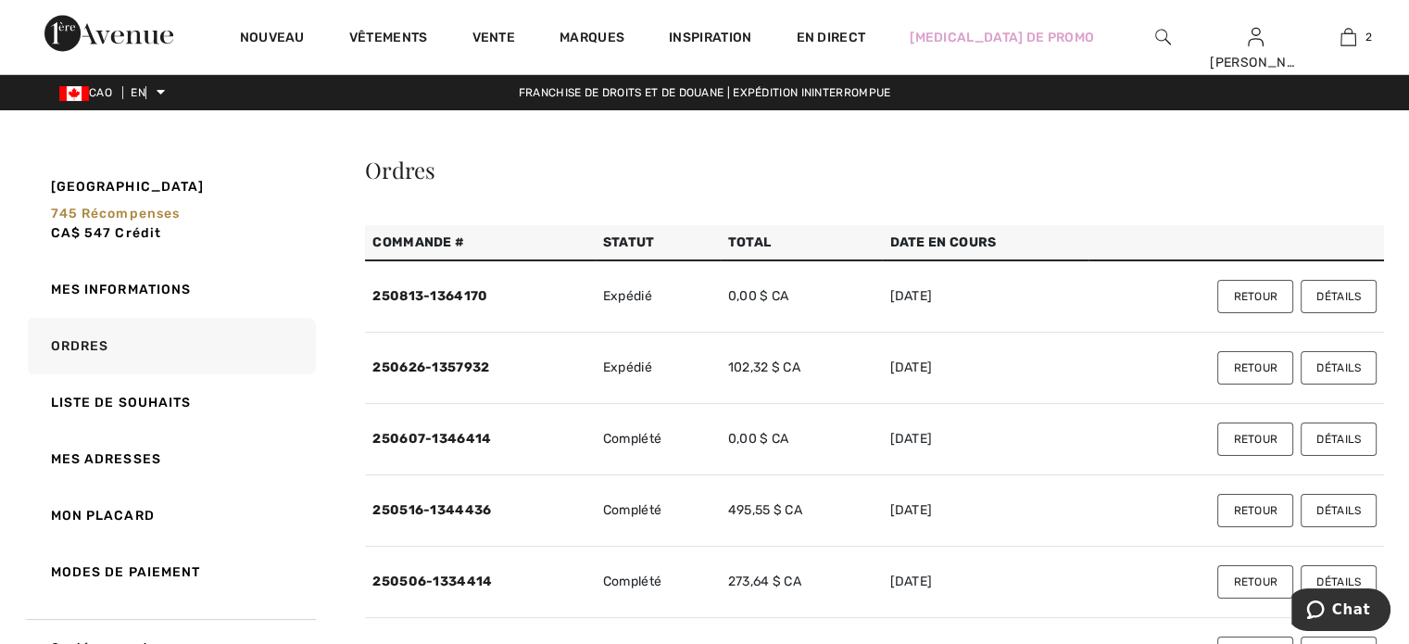
click at [1326, 366] on font "Détails" at bounding box center [1338, 367] width 44 height 13
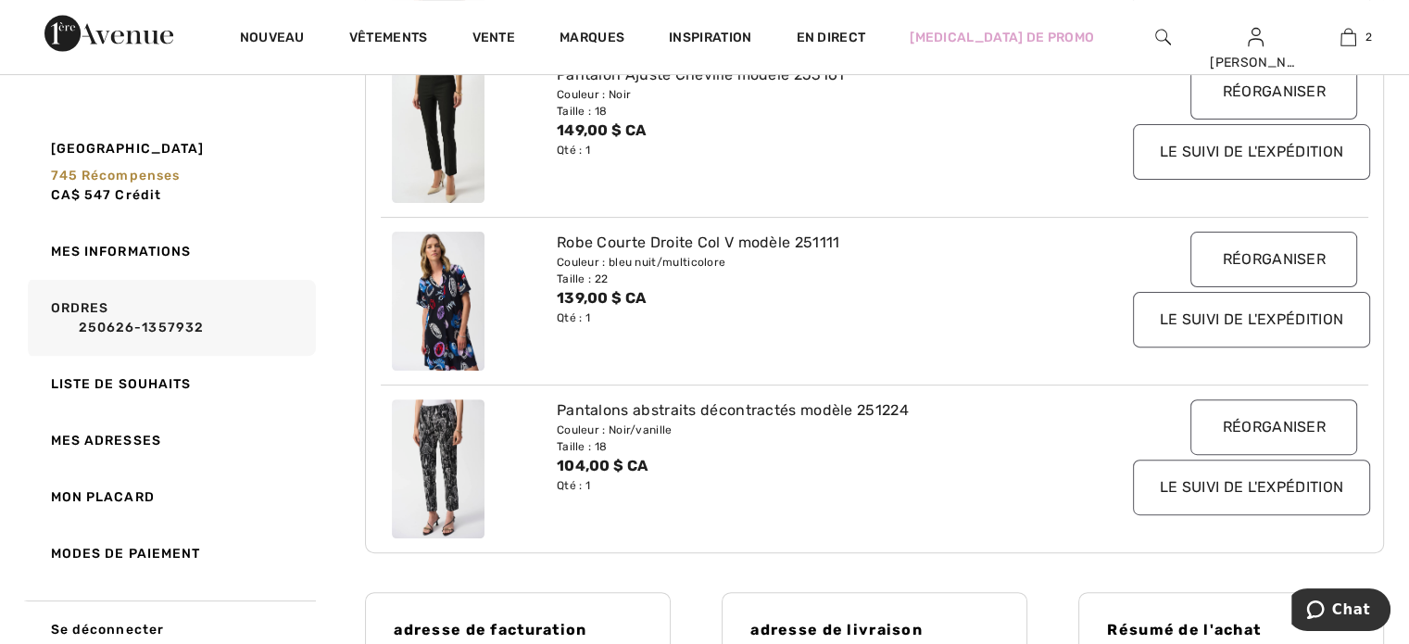
scroll to position [556, 0]
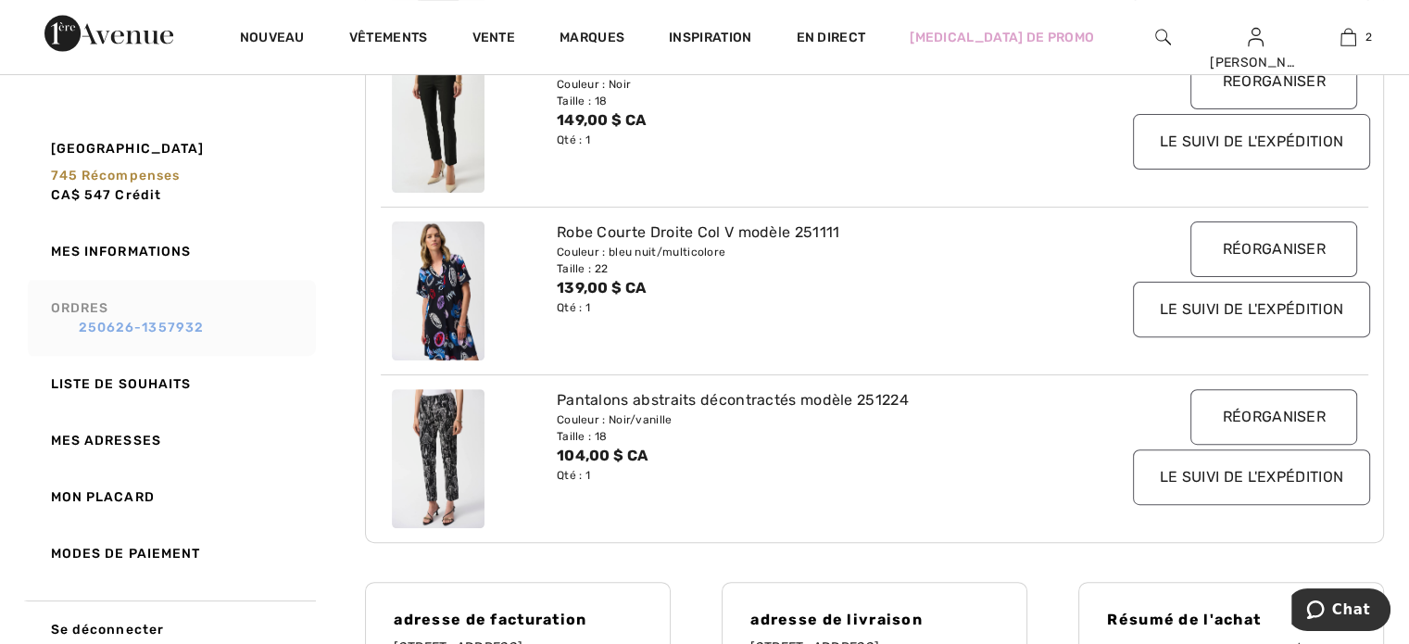
click at [122, 321] on font "250626-1357932" at bounding box center [142, 328] width 126 height 16
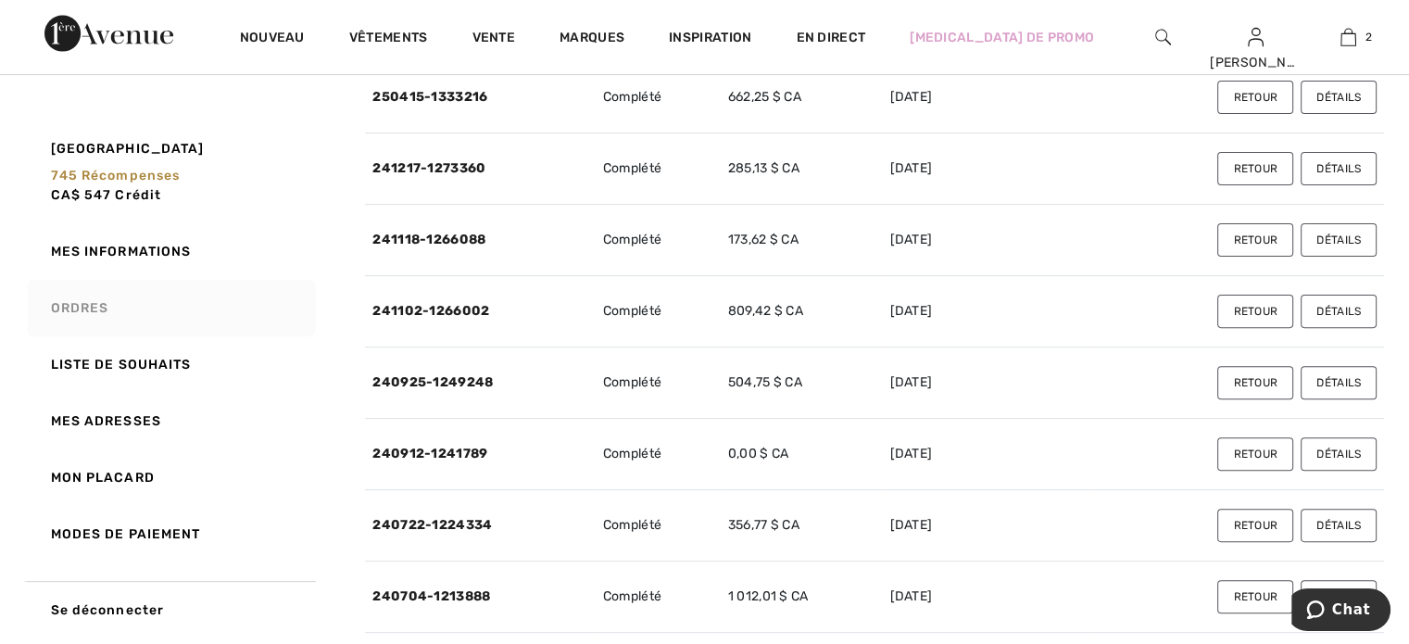
click at [1330, 301] on button "Détails" at bounding box center [1338, 311] width 76 height 33
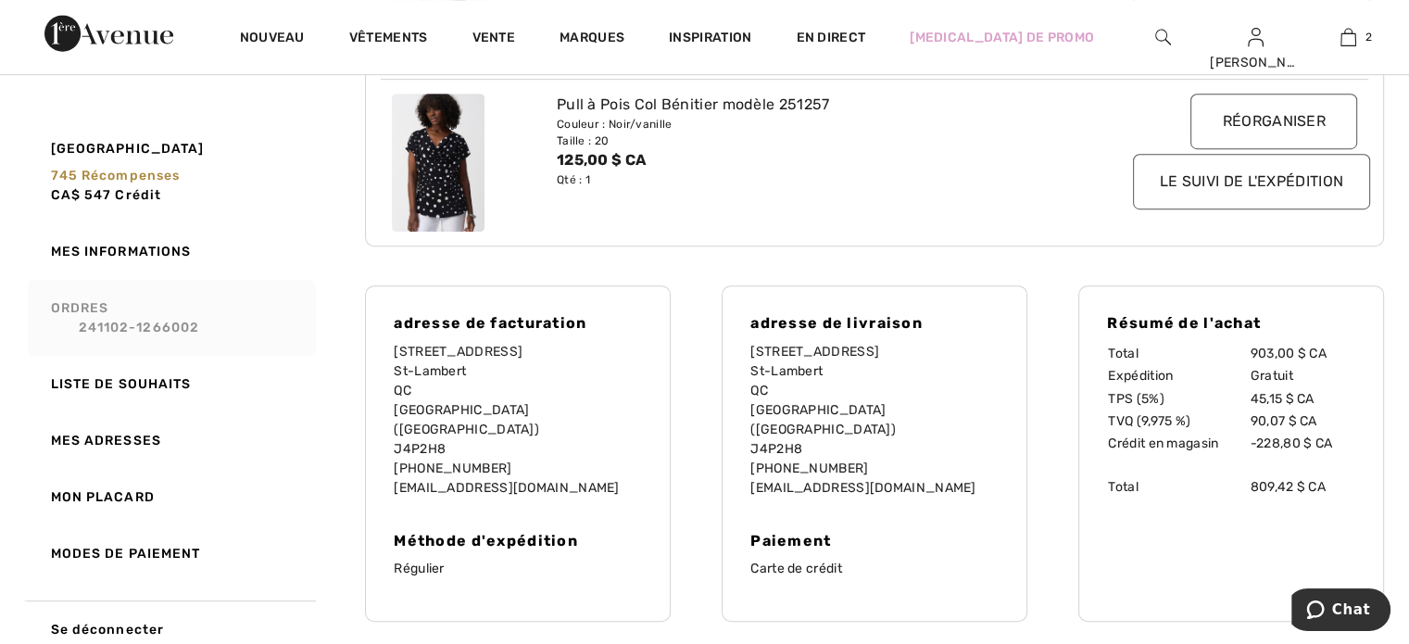
scroll to position [1297, 0]
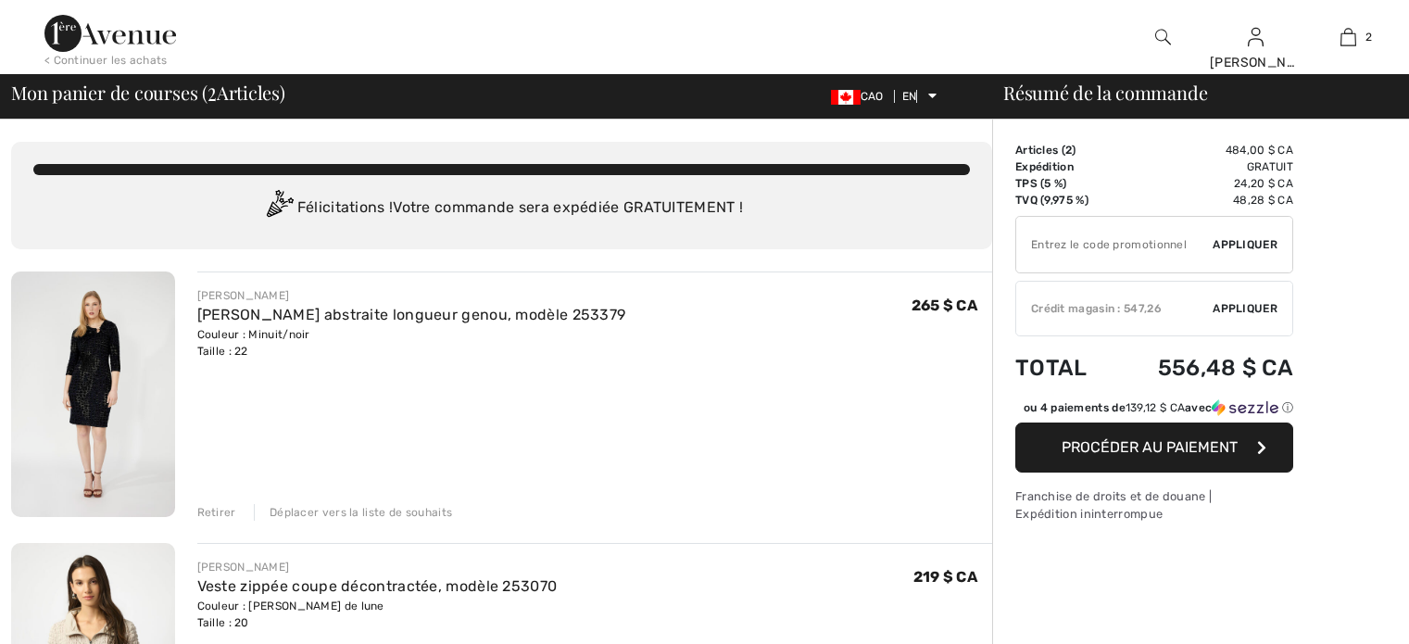
checkbox input "true"
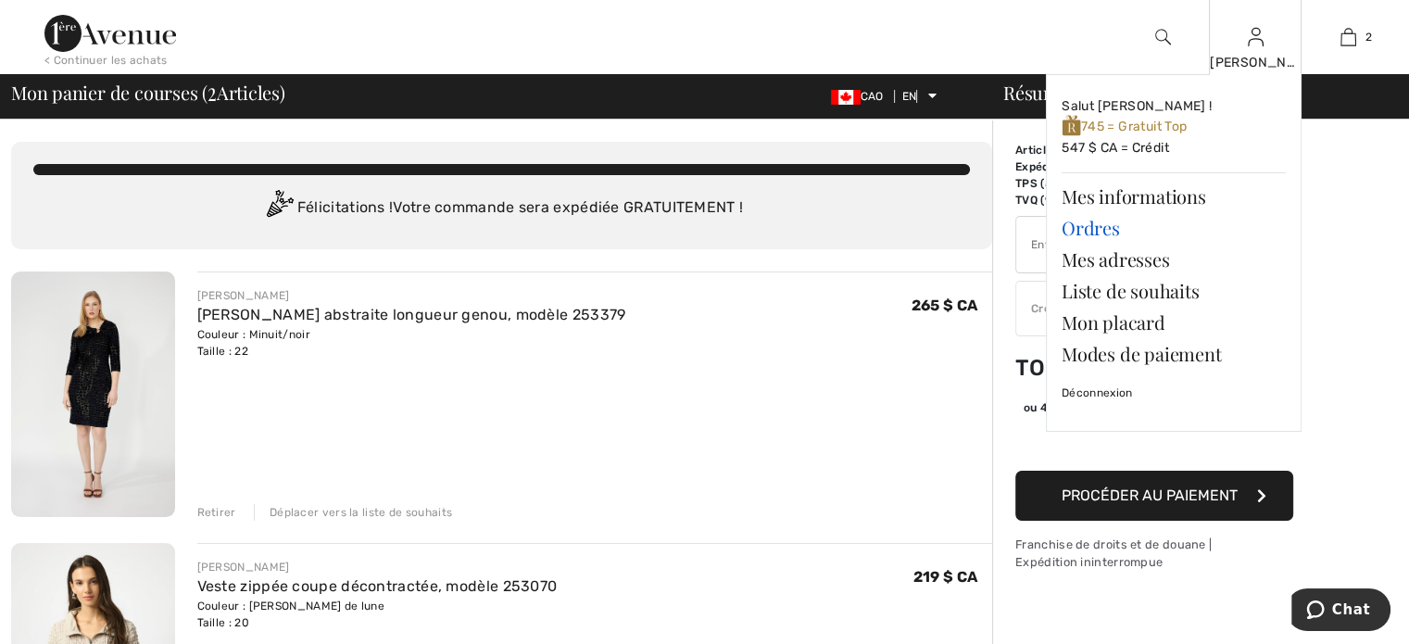
click at [1101, 225] on font "Ordres" at bounding box center [1090, 227] width 58 height 25
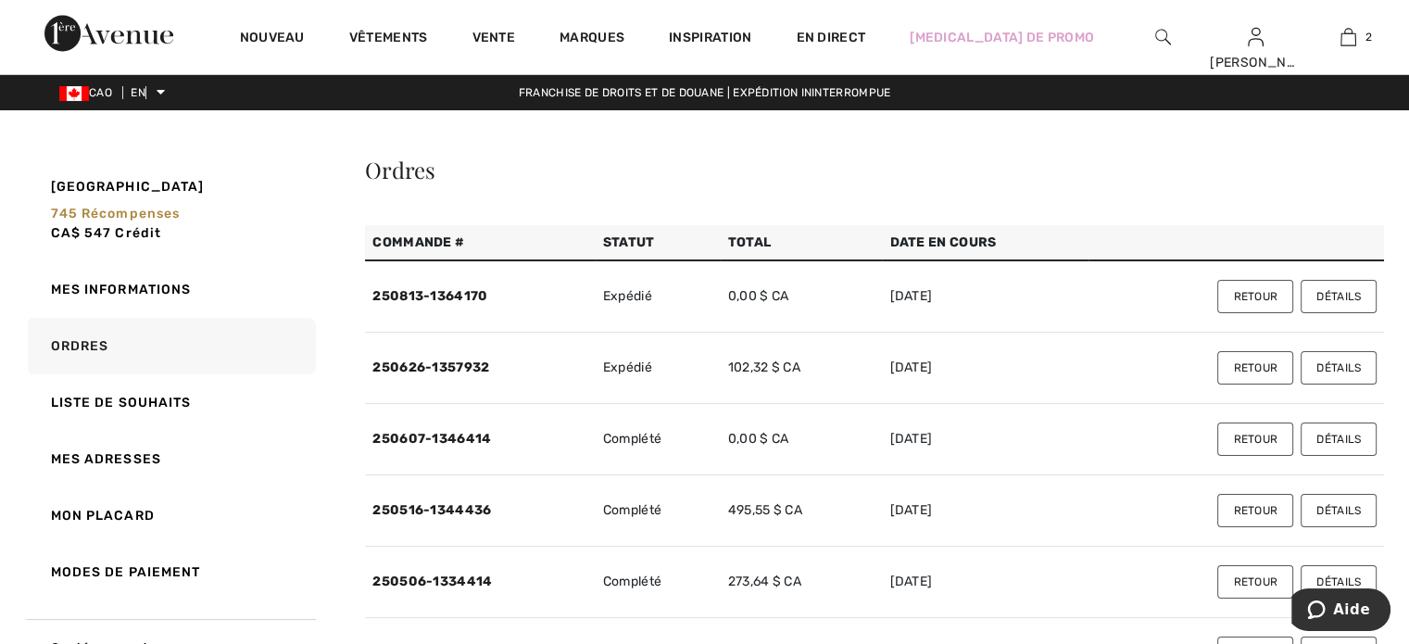
click at [1338, 290] on font "Détails" at bounding box center [1338, 296] width 44 height 13
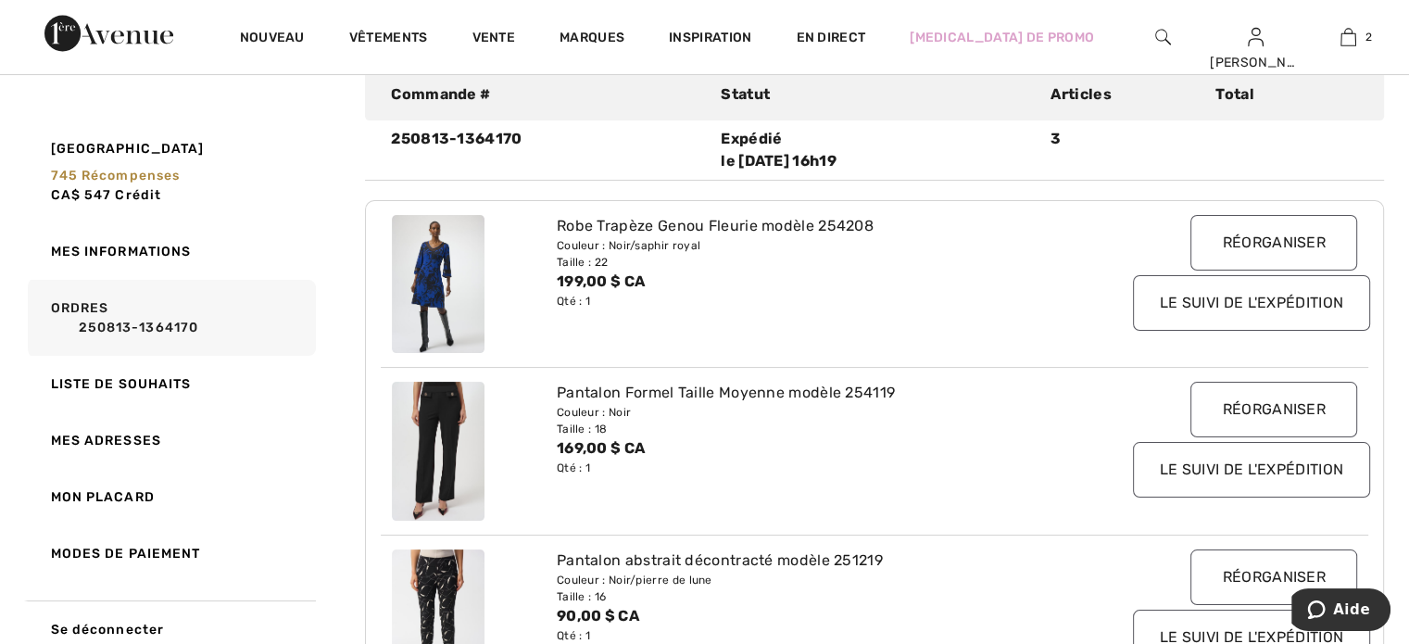
scroll to position [185, 0]
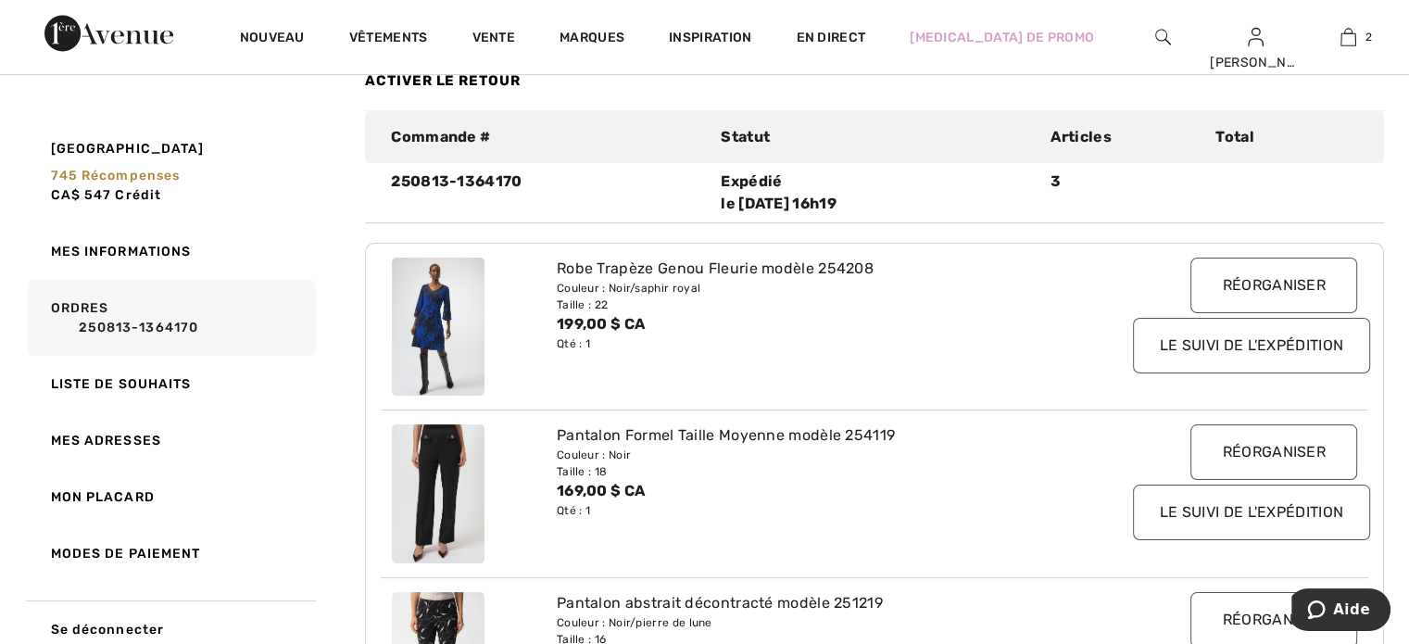
click at [134, 319] on link "250813-1364170" at bounding box center [180, 327] width 259 height 19
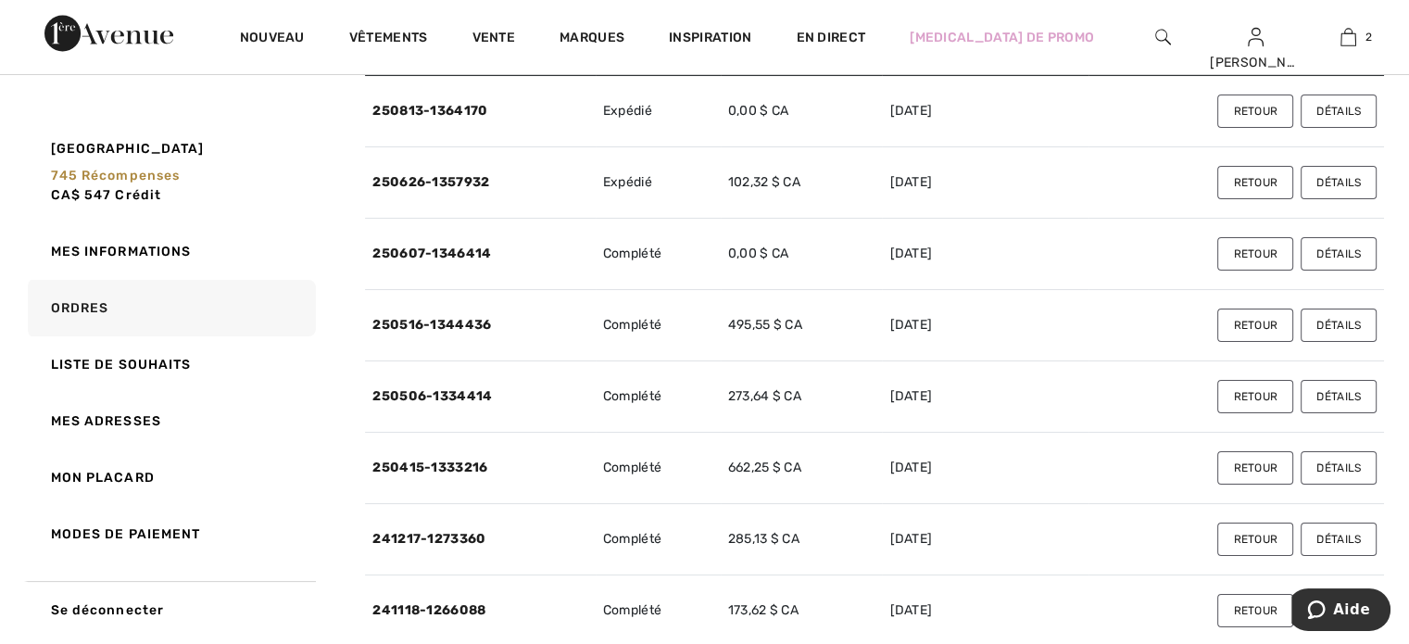
click at [1334, 182] on font "Détails" at bounding box center [1338, 182] width 44 height 13
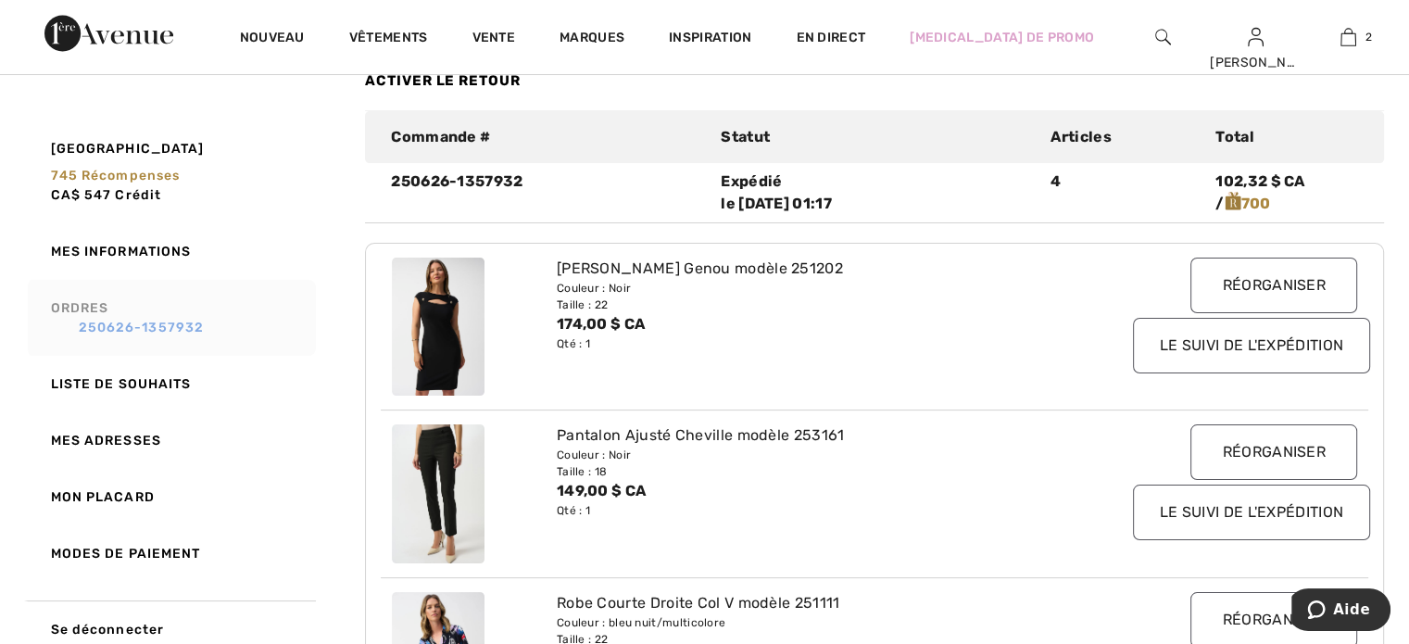
click at [138, 318] on link "250626-1357932" at bounding box center [180, 327] width 259 height 19
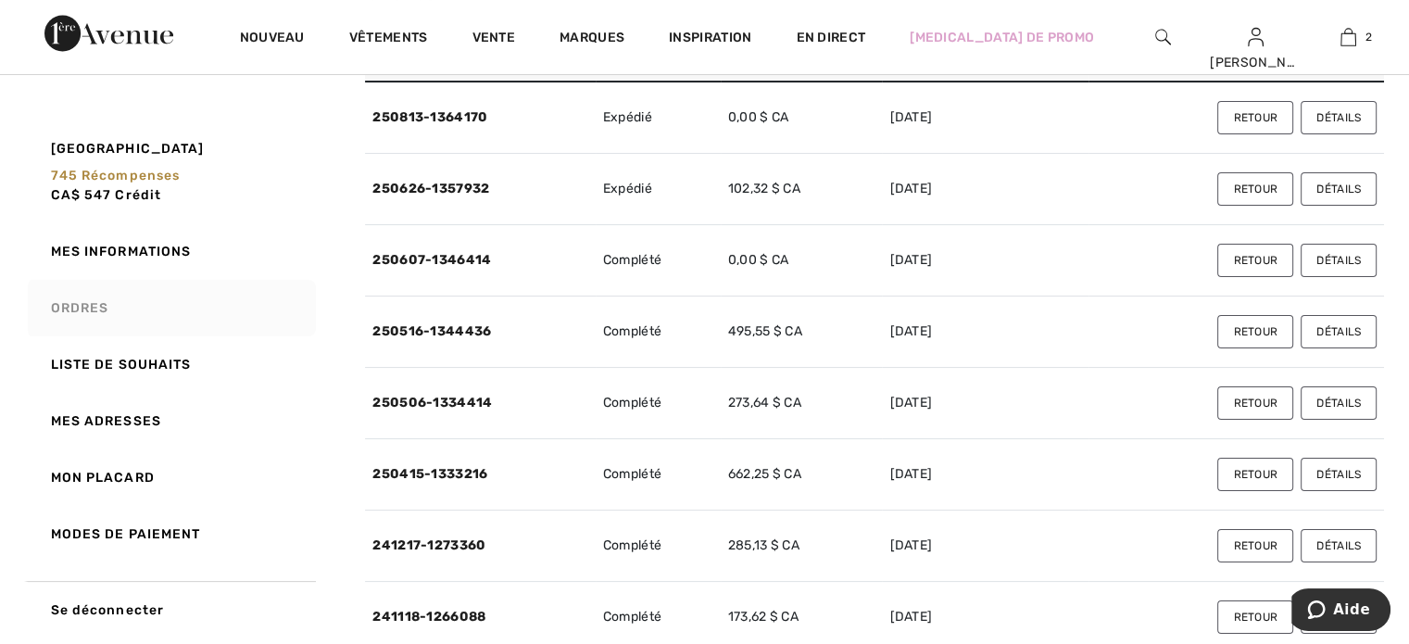
scroll to position [0, 0]
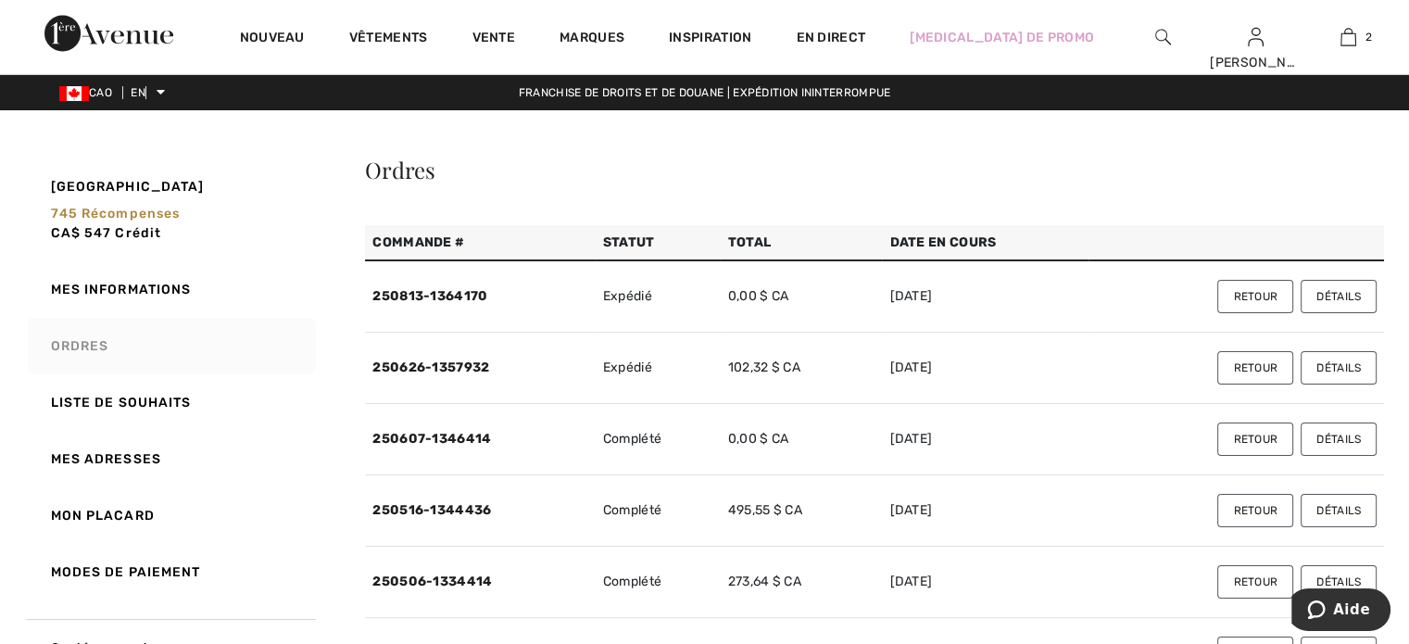
click at [1323, 290] on font "Détails" at bounding box center [1338, 296] width 44 height 13
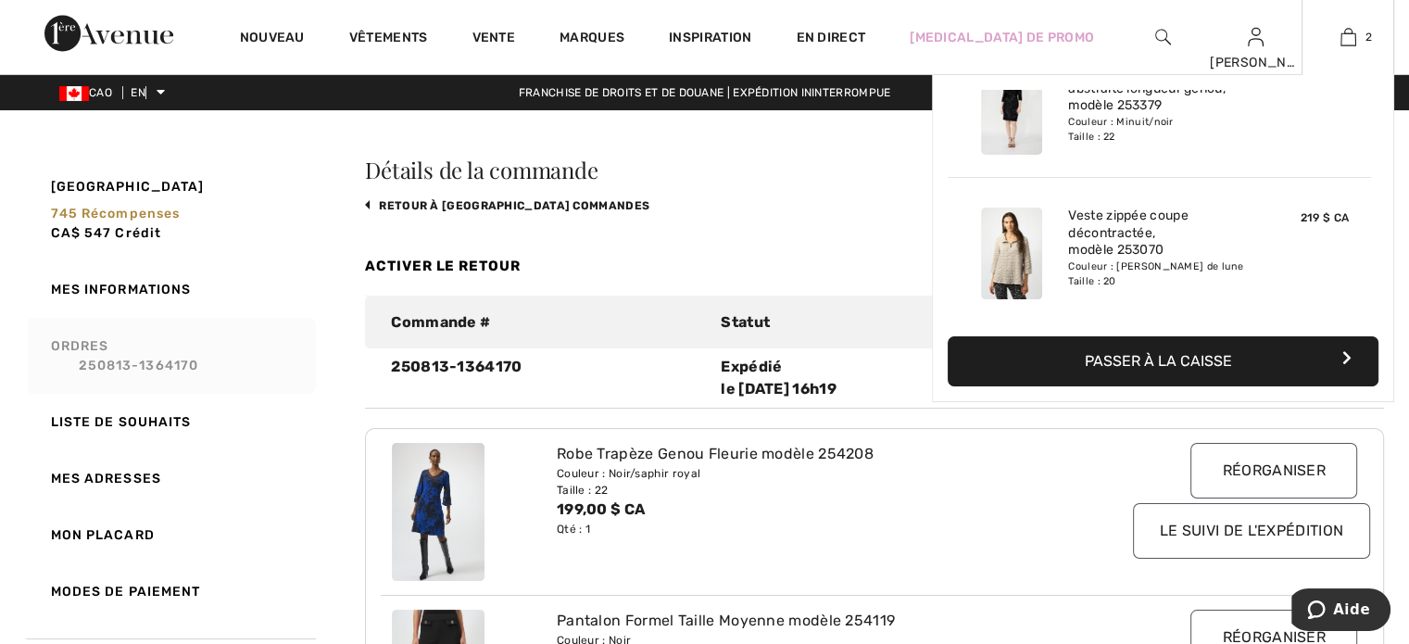
scroll to position [278, 0]
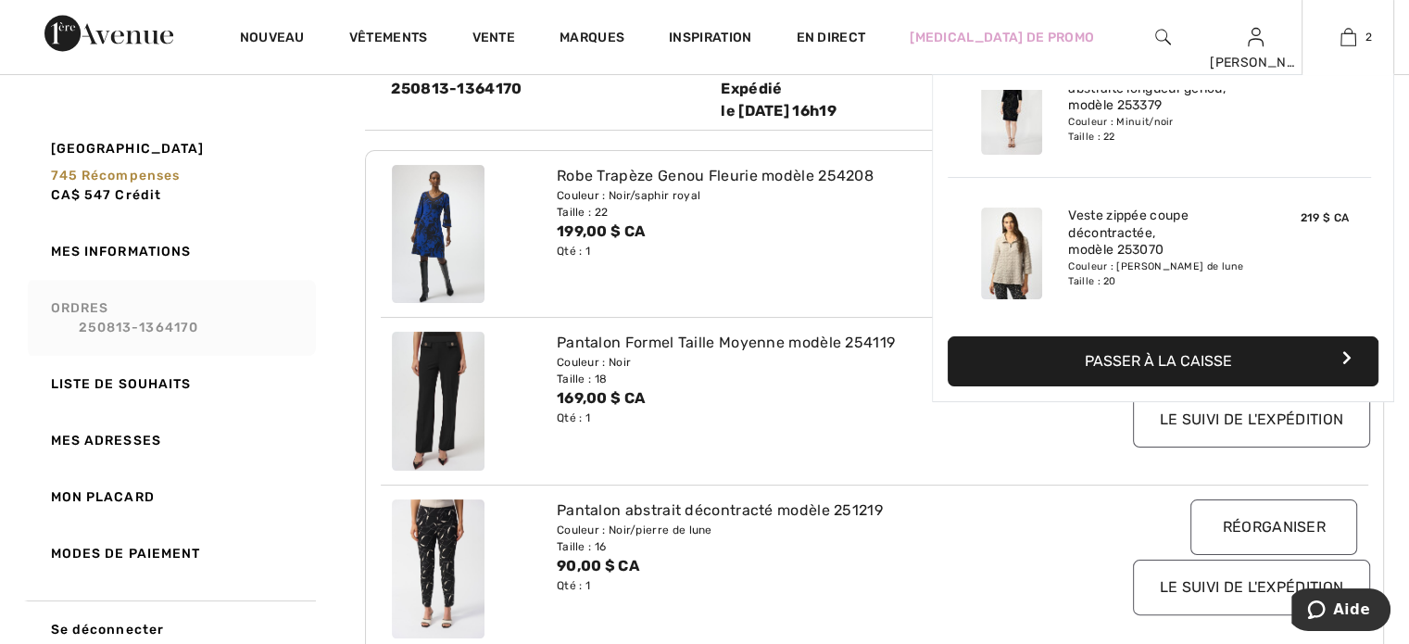
click at [1166, 355] on font "Passer à la caisse" at bounding box center [1157, 361] width 147 height 18
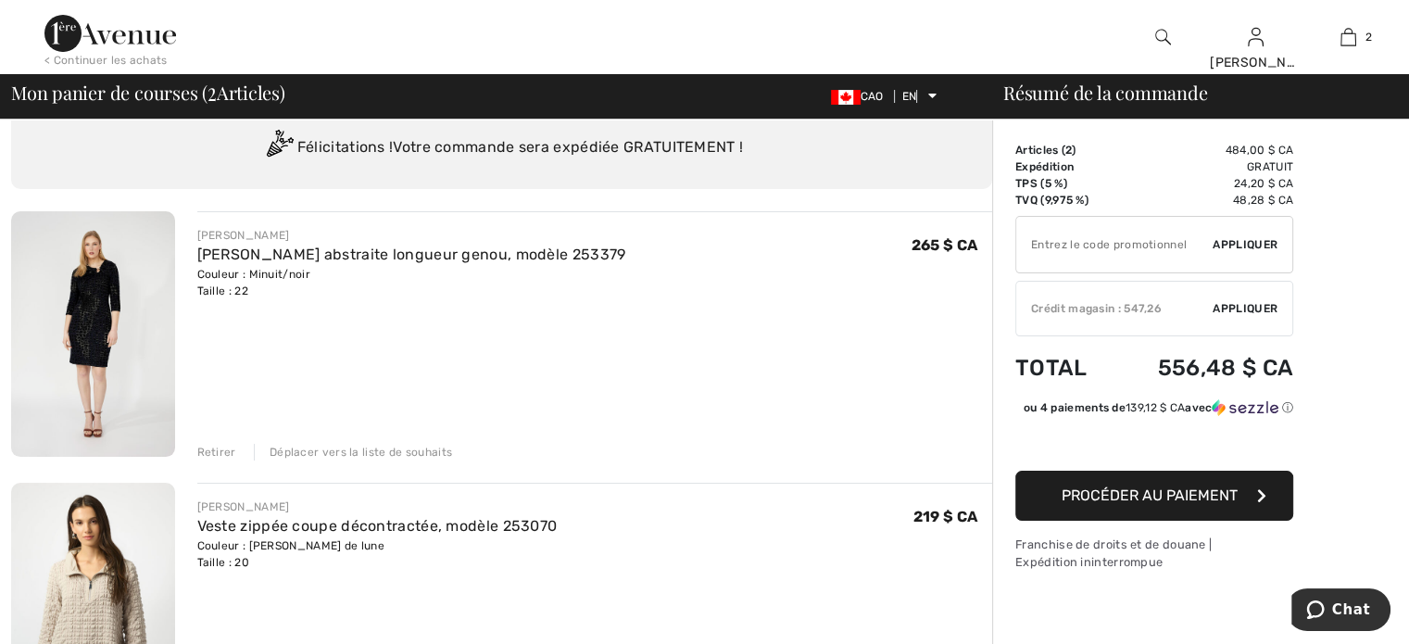
scroll to position [93, 0]
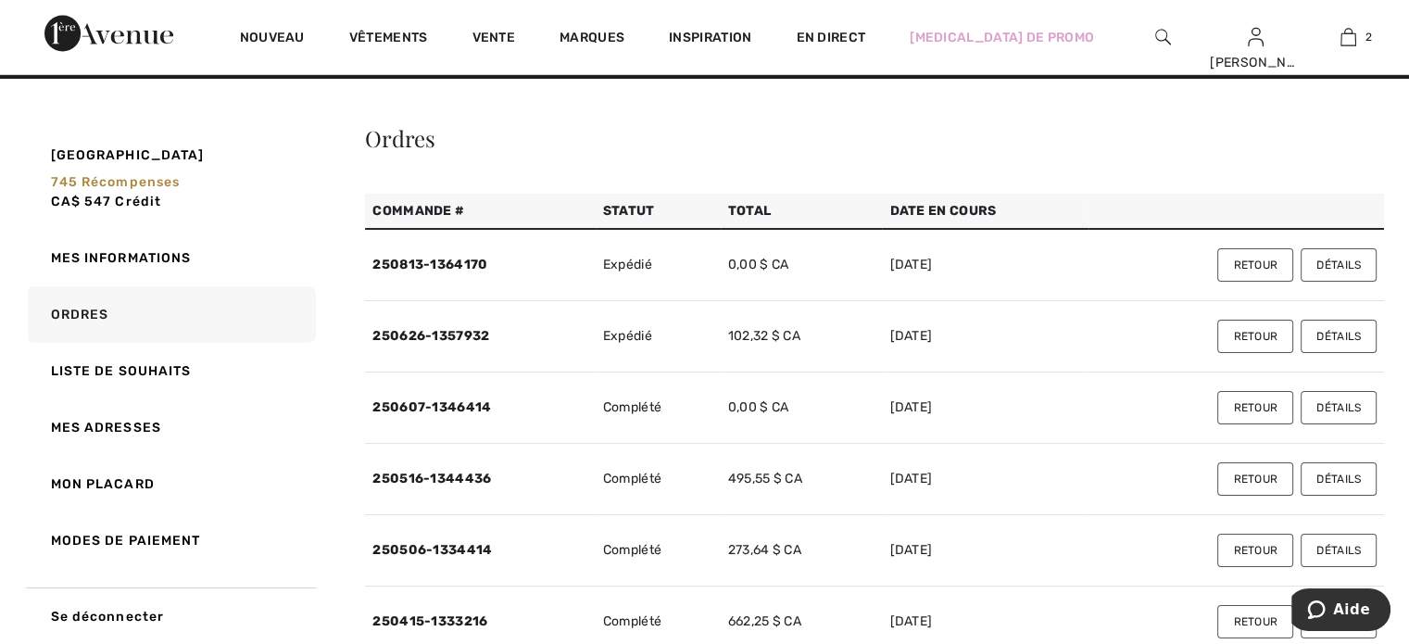
click at [1331, 258] on font "Détails" at bounding box center [1338, 264] width 44 height 13
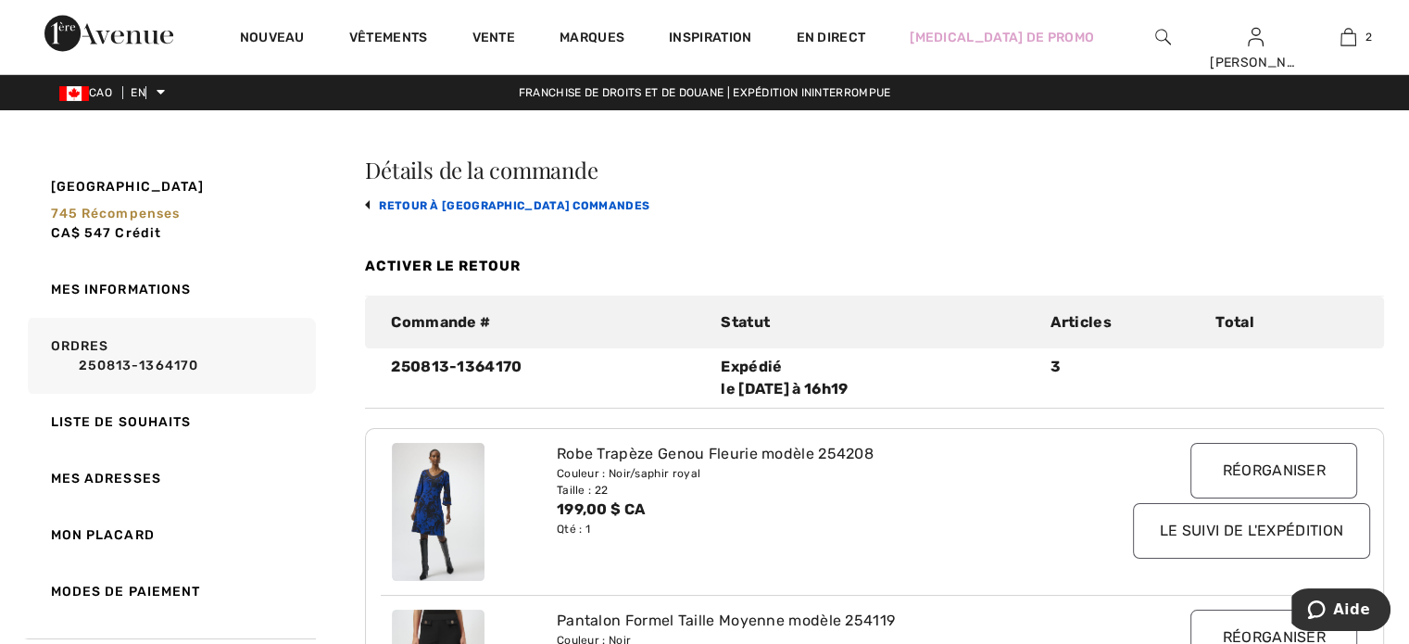
click at [456, 199] on font "retour à [GEOGRAPHIC_DATA] commandes" at bounding box center [514, 205] width 270 height 13
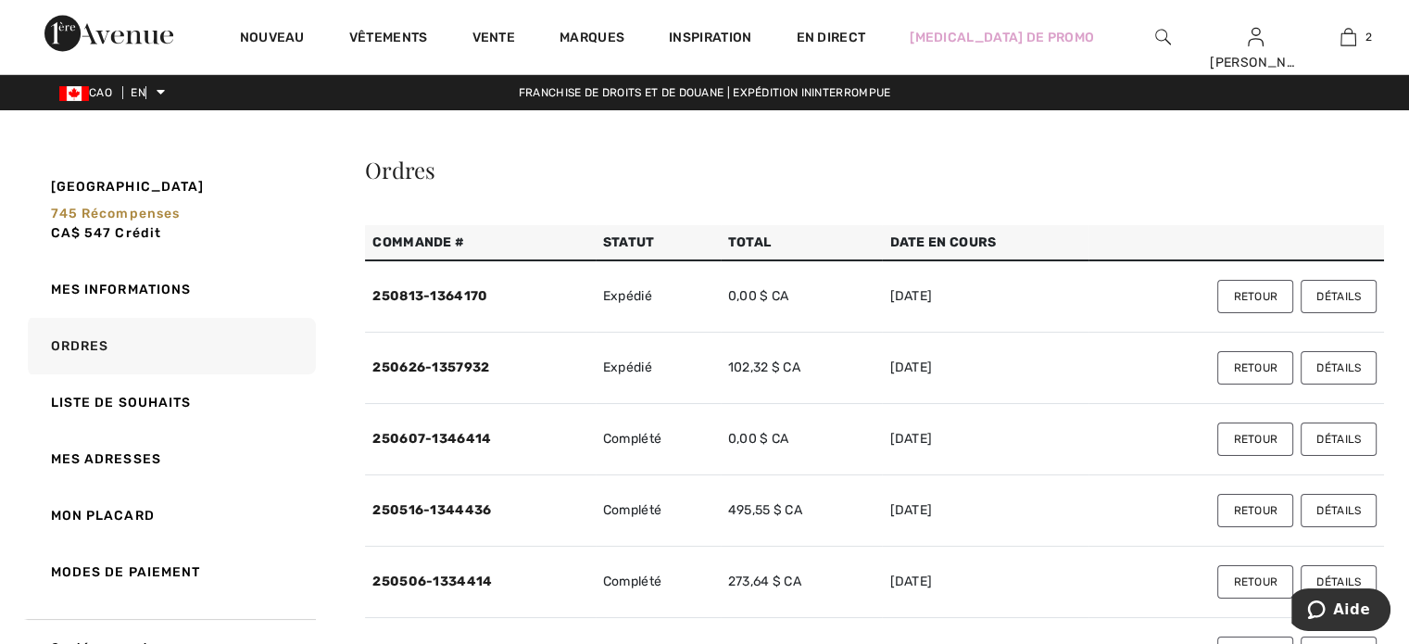
click at [1335, 291] on font "Détails" at bounding box center [1338, 296] width 44 height 13
